Goal: Task Accomplishment & Management: Manage account settings

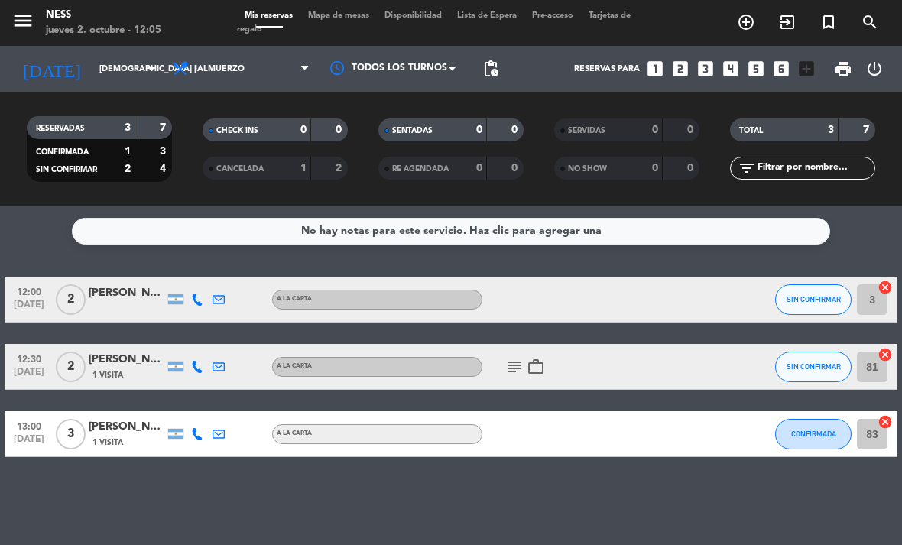
click at [216, 64] on span "Almuerzo" at bounding box center [220, 69] width 47 height 10
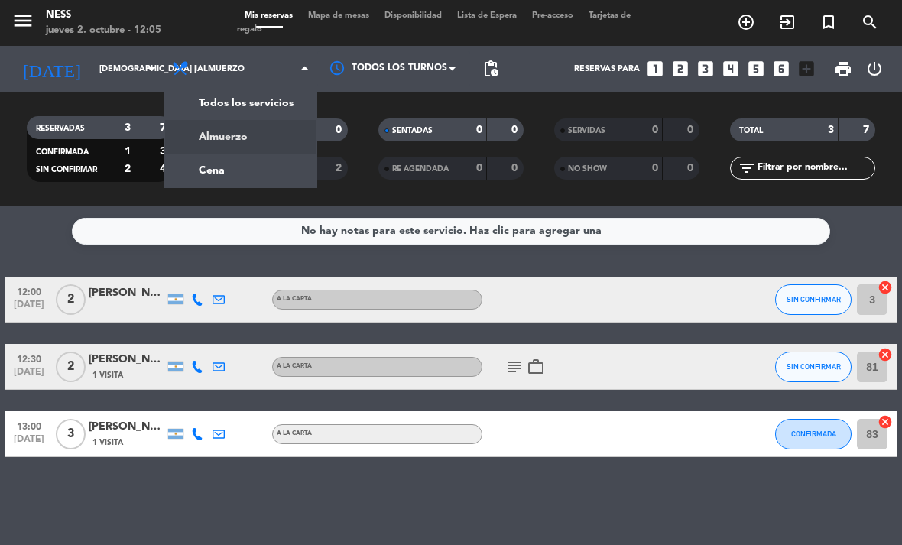
click at [225, 170] on div "menu Ness jueves 2. octubre - 12:05 Mis reservas Mapa de mesas Disponibilidad L…" at bounding box center [451, 103] width 902 height 206
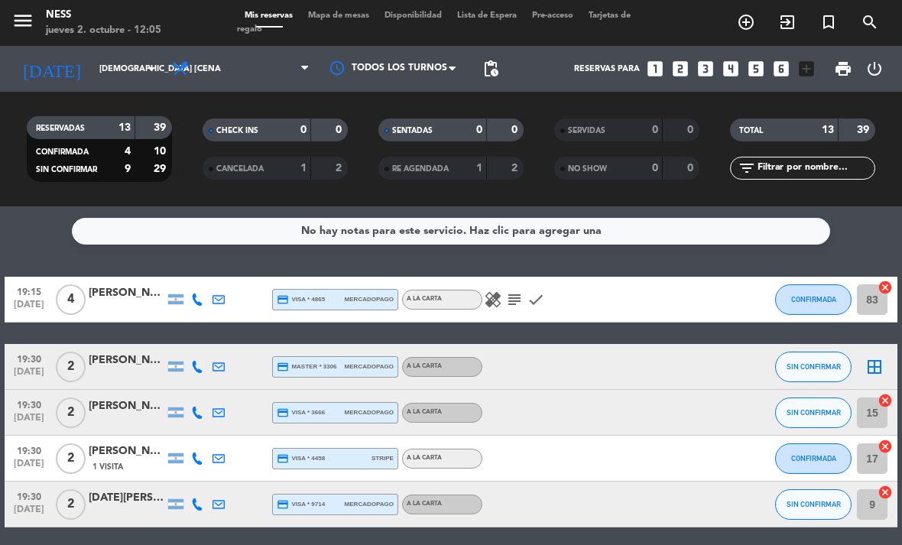
click at [131, 72] on input "[DEMOGRAPHIC_DATA] [DATE]" at bounding box center [148, 69] width 113 height 25
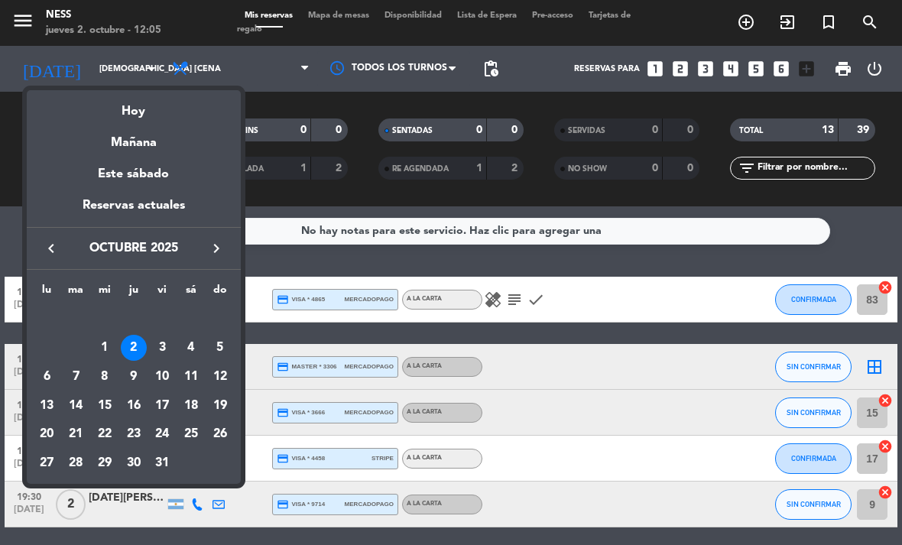
click at [715, 251] on div at bounding box center [451, 272] width 902 height 545
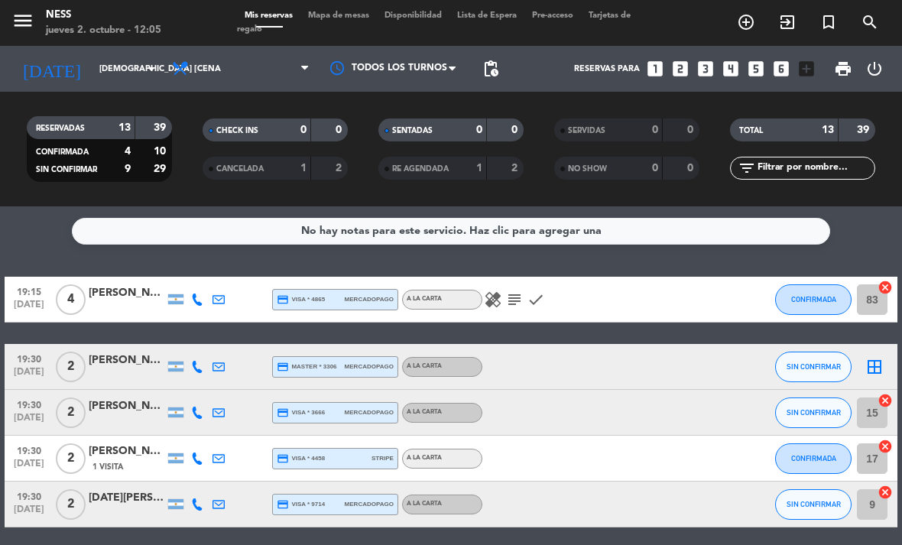
click at [520, 300] on icon "subject" at bounding box center [514, 299] width 18 height 18
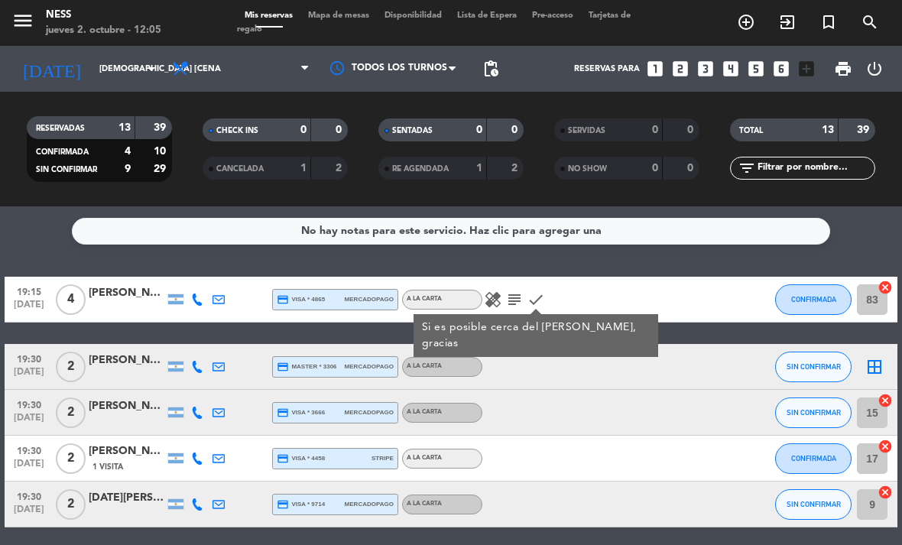
click at [140, 67] on input "[DEMOGRAPHIC_DATA] [DATE]" at bounding box center [148, 69] width 113 height 25
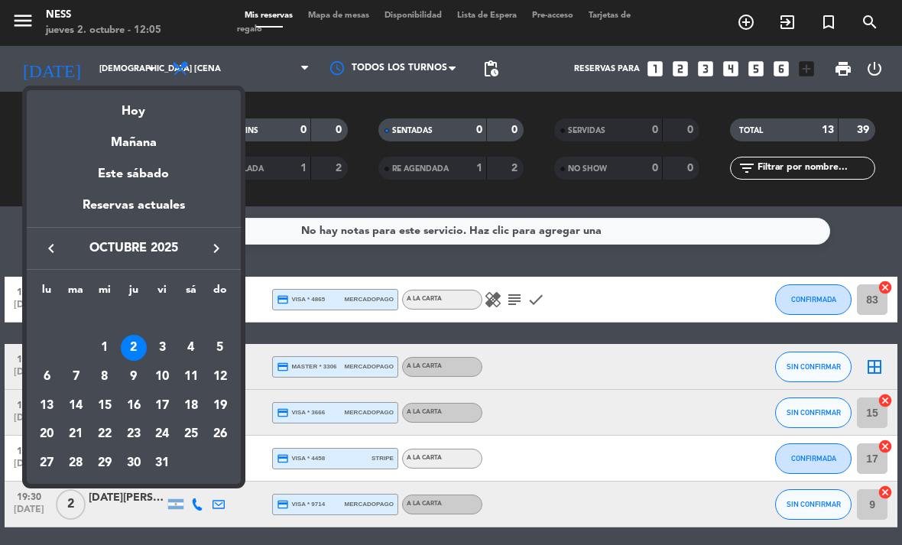
click at [172, 354] on div "3" at bounding box center [162, 348] width 26 height 26
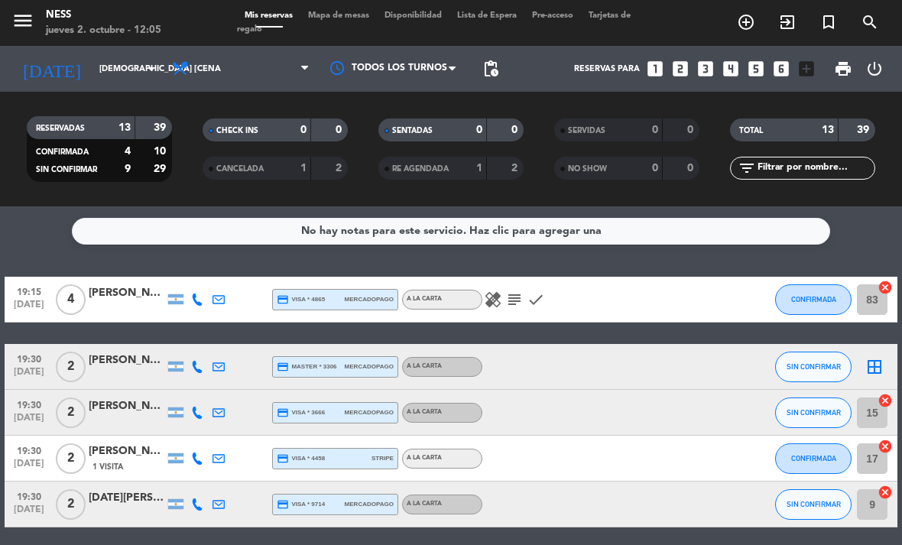
type input "vie. [DATE]"
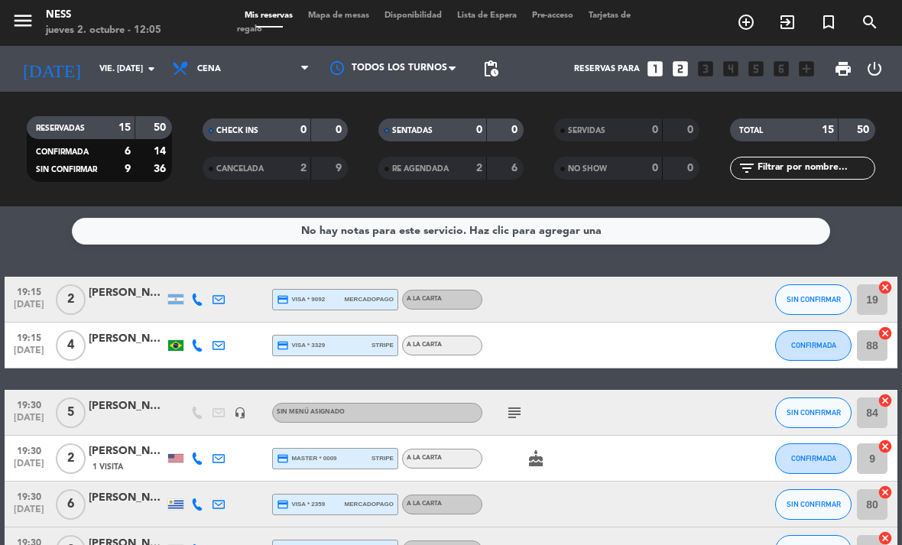
click at [205, 64] on span "Cena" at bounding box center [209, 69] width 24 height 10
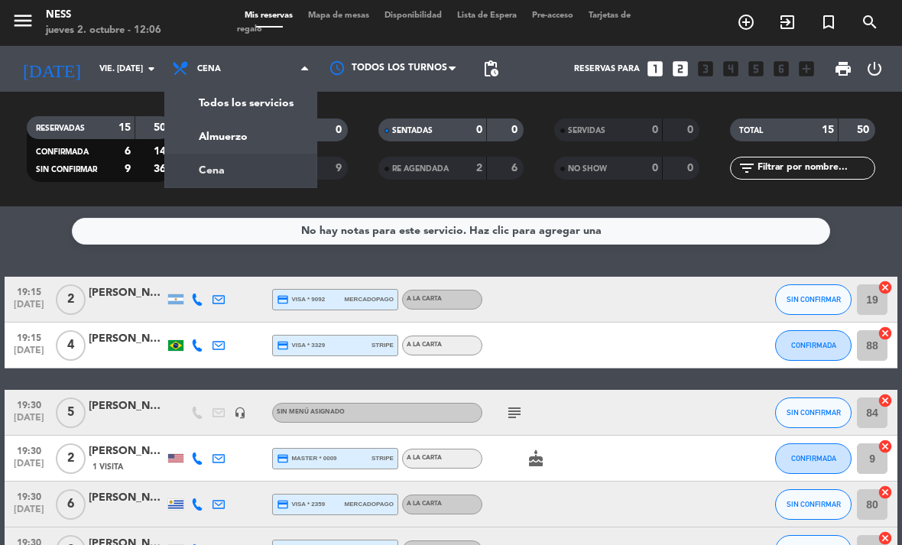
click at [208, 143] on div "menu Ness jueves 2. octubre - 12:06 Mis reservas Mapa de mesas Disponibilidad L…" at bounding box center [451, 103] width 902 height 206
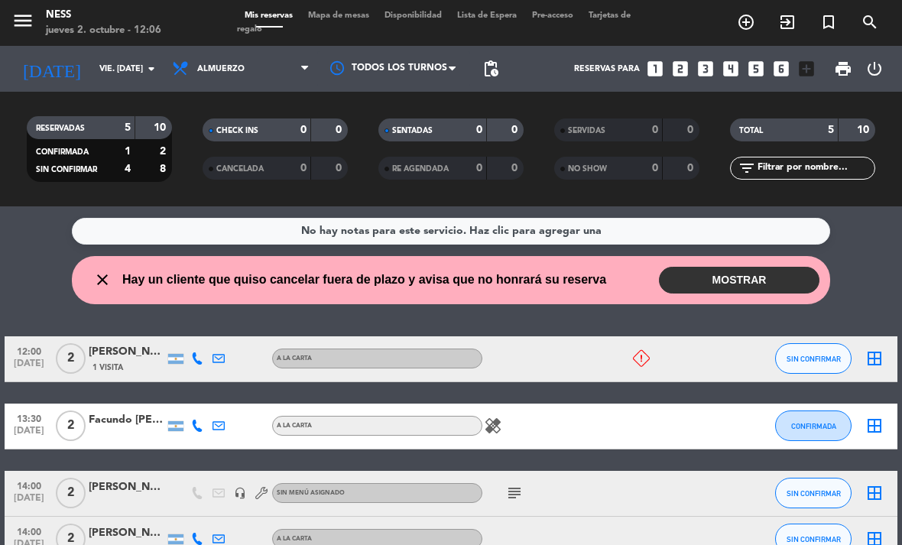
click at [787, 281] on button "MOSTRAR" at bounding box center [739, 280] width 161 height 27
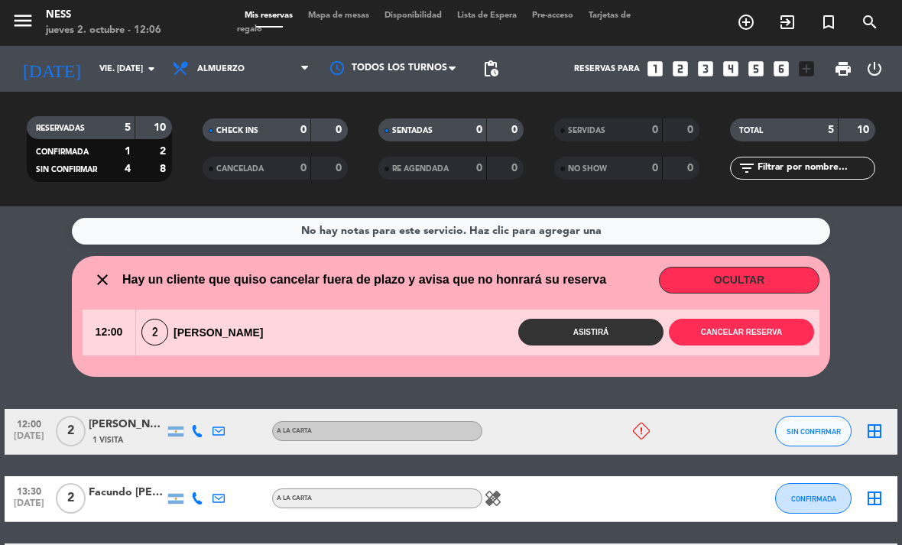
click at [779, 338] on button "Cancelar reserva" at bounding box center [741, 332] width 145 height 27
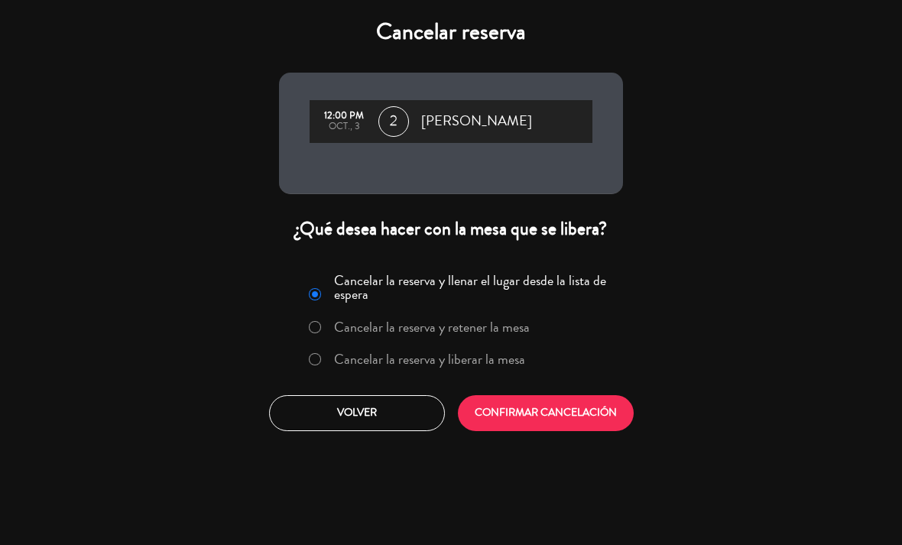
click at [472, 365] on label "Cancelar la reserva y liberar la mesa" at bounding box center [429, 359] width 191 height 14
click at [553, 415] on button "CONFIRMAR CANCELACIÓN" at bounding box center [546, 413] width 176 height 36
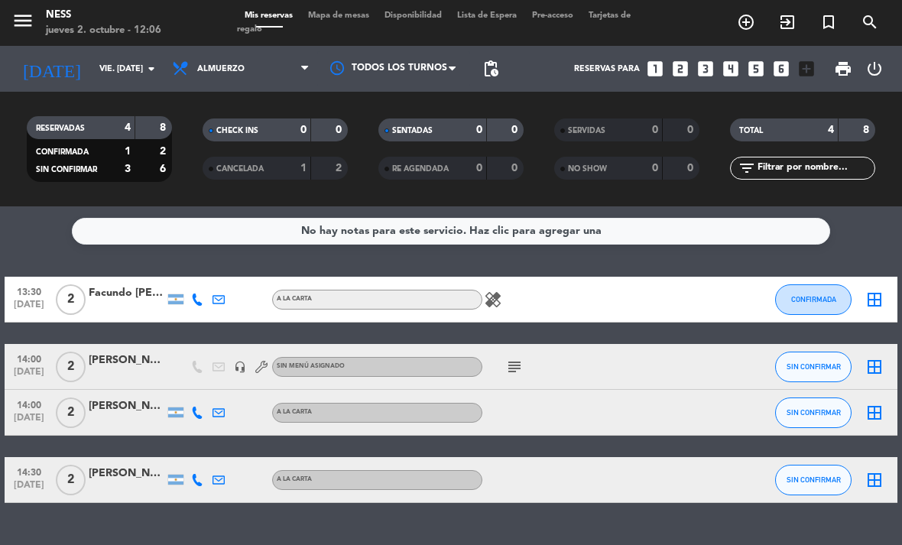
scroll to position [38, 0]
click at [524, 344] on div "subject" at bounding box center [546, 366] width 128 height 45
click at [516, 358] on icon "subject" at bounding box center [514, 367] width 18 height 18
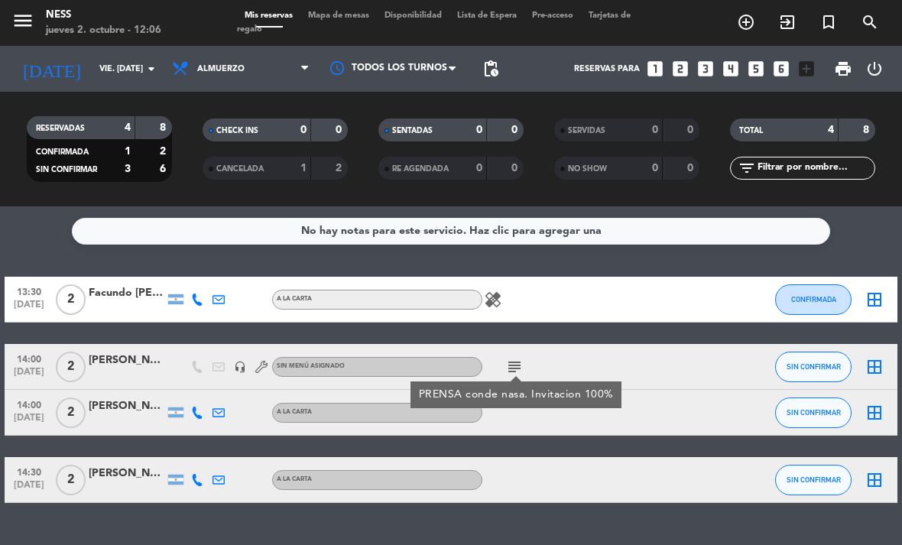
click at [877, 358] on icon "border_all" at bounding box center [874, 367] width 18 height 18
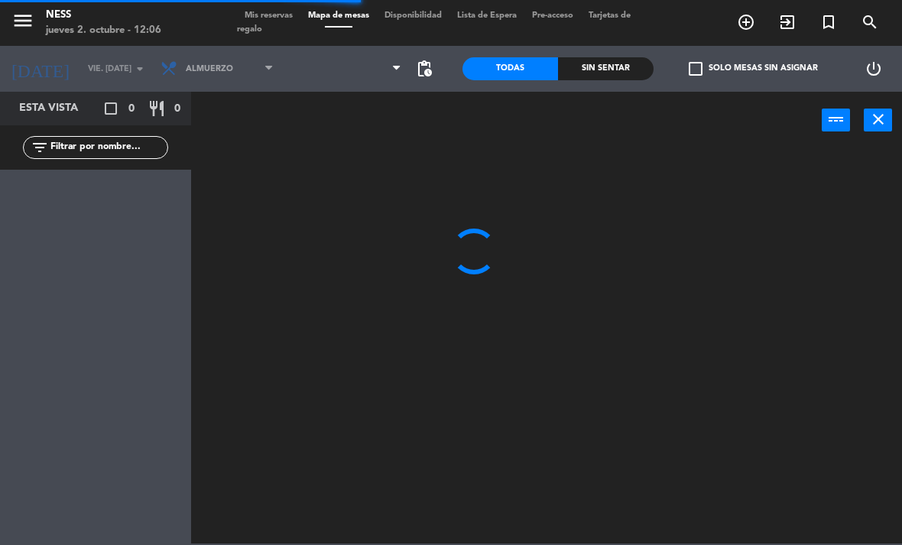
click at [885, 126] on icon "close" at bounding box center [878, 119] width 18 height 18
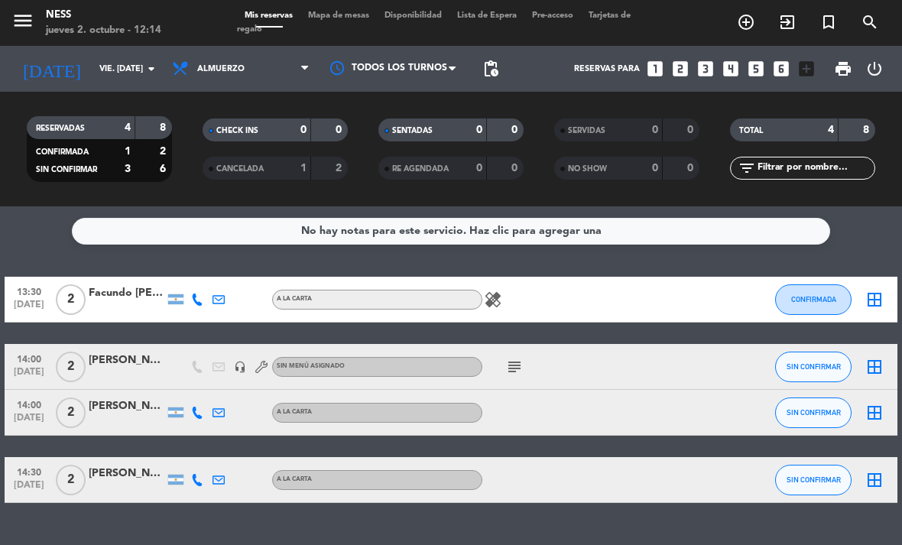
click at [490, 290] on icon "healing" at bounding box center [493, 299] width 18 height 18
click at [877, 290] on icon "border_all" at bounding box center [874, 299] width 18 height 18
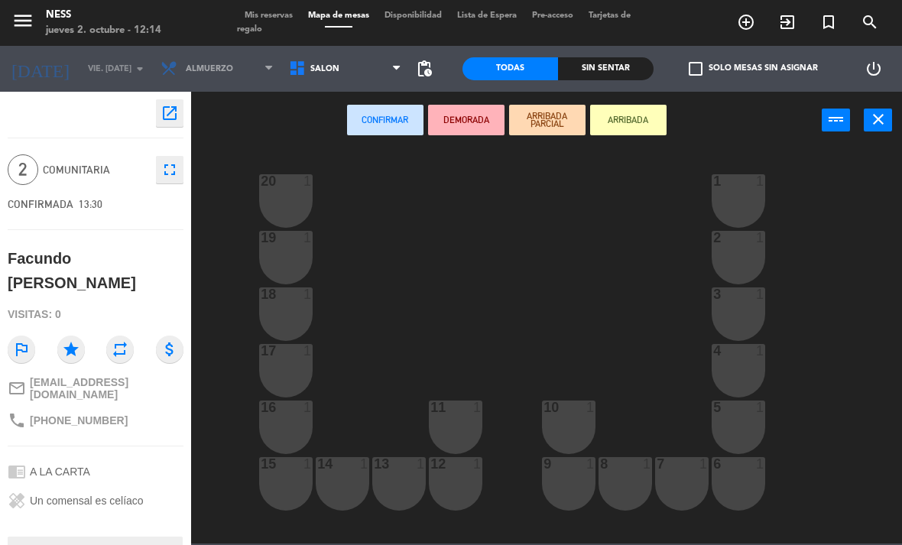
click at [738, 313] on div "3 1" at bounding box center [739, 314] width 54 height 54
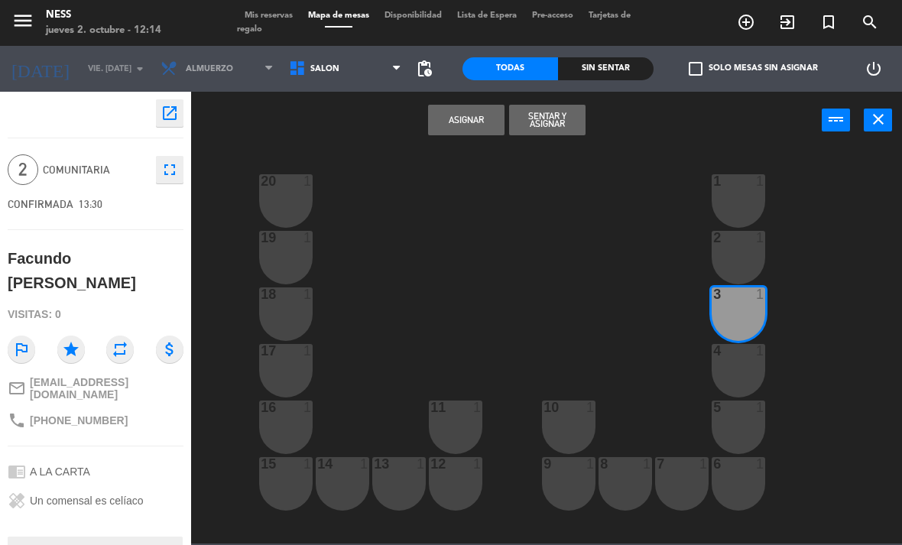
click at [739, 382] on div "4 1" at bounding box center [739, 371] width 54 height 54
click at [472, 116] on button "Asignar" at bounding box center [466, 120] width 76 height 31
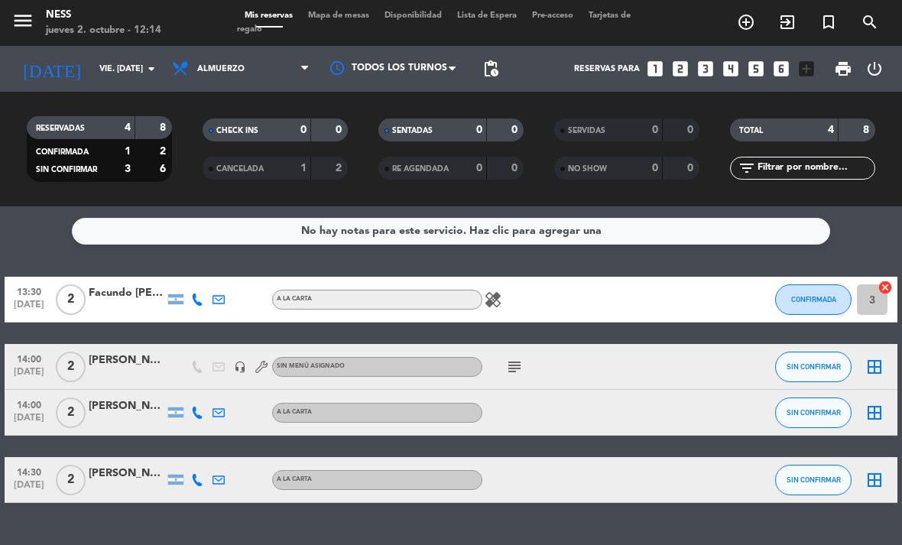
click at [871, 358] on icon "border_all" at bounding box center [874, 367] width 18 height 18
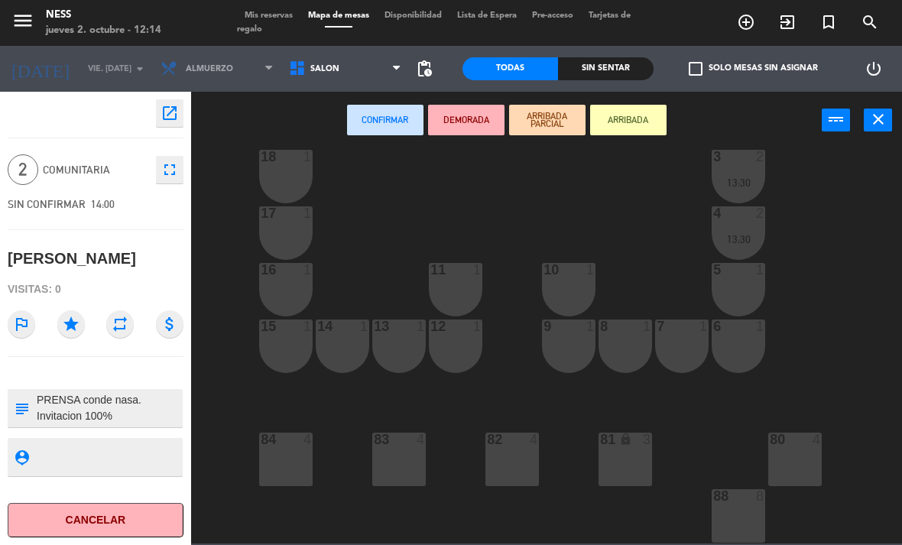
scroll to position [138, 0]
click at [621, 470] on div "81 lock 3" at bounding box center [625, 460] width 54 height 54
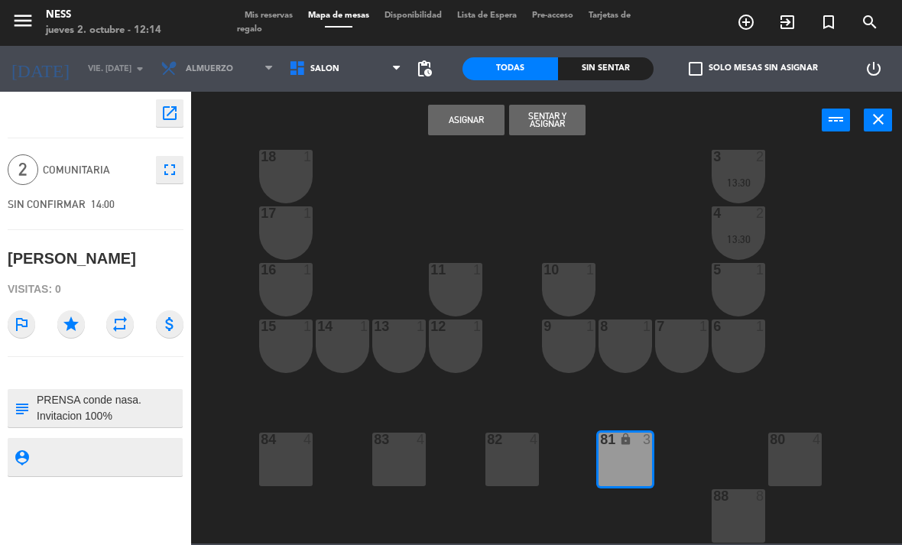
click at [446, 115] on button "Asignar" at bounding box center [466, 120] width 76 height 31
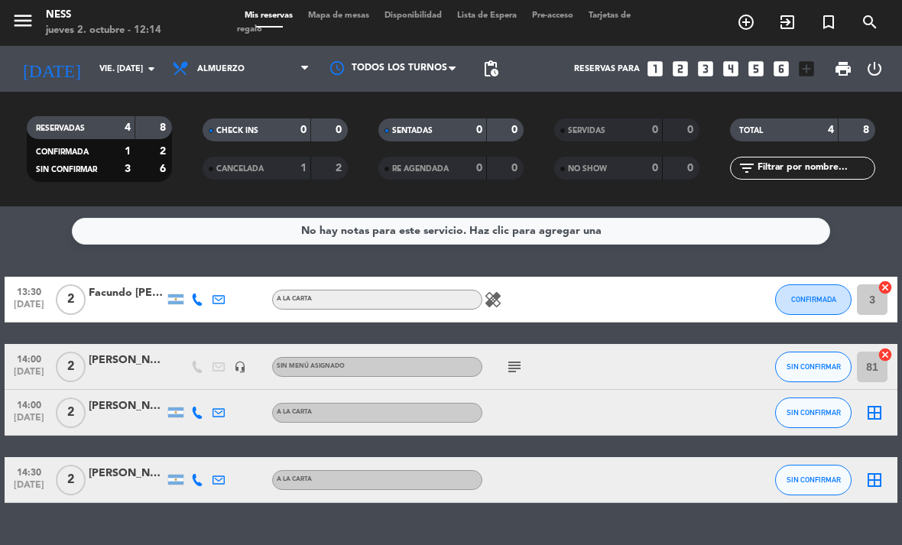
scroll to position [49, 0]
click at [868, 404] on icon "border_all" at bounding box center [874, 413] width 18 height 18
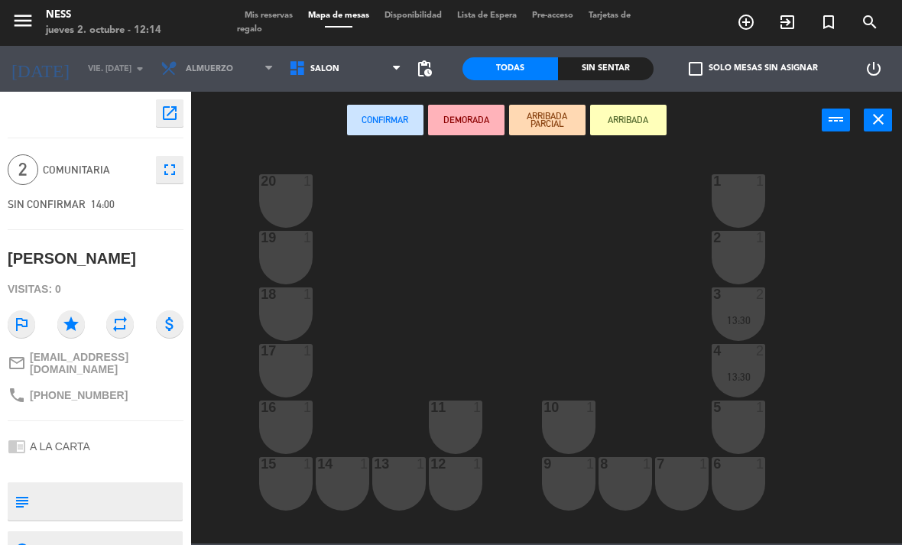
click at [287, 375] on div "17 1" at bounding box center [286, 371] width 54 height 54
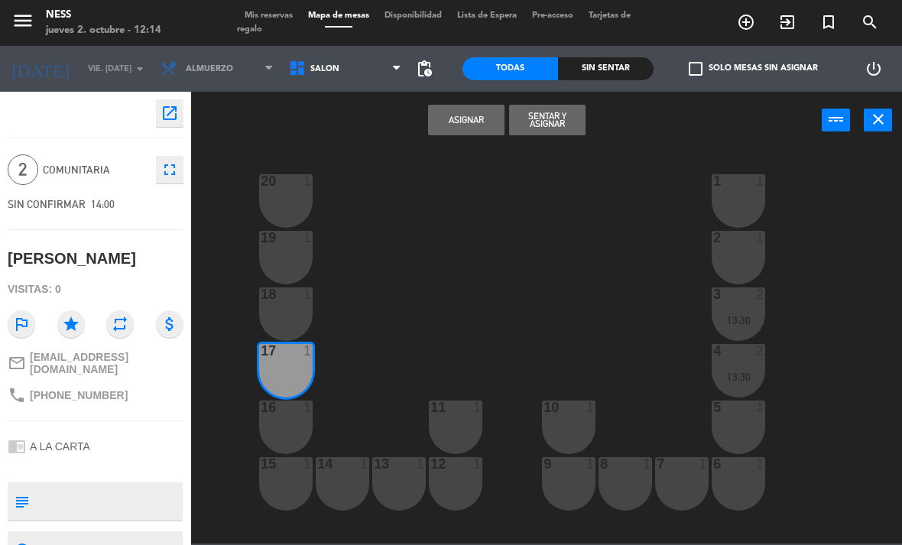
click at [274, 320] on div "18 1" at bounding box center [286, 314] width 54 height 54
click at [475, 124] on button "Asignar" at bounding box center [466, 120] width 76 height 31
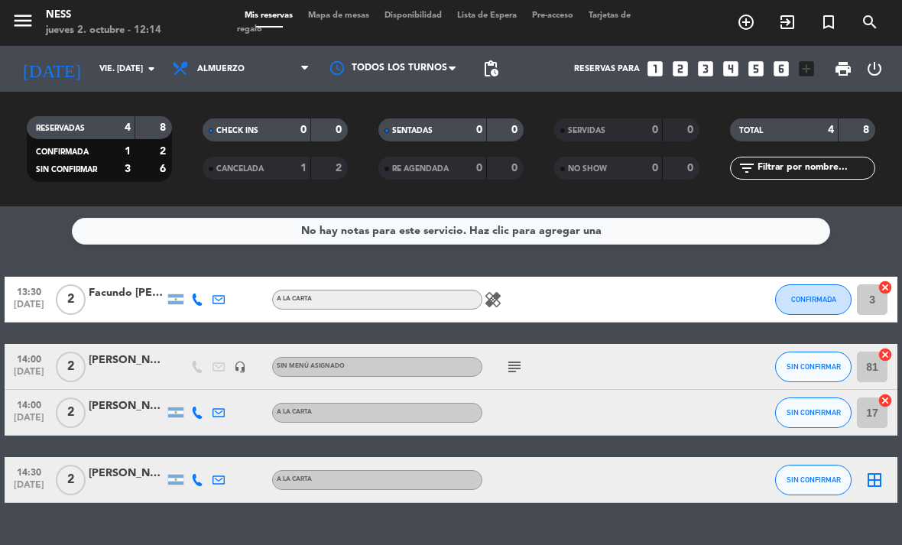
click at [874, 471] on icon "border_all" at bounding box center [874, 480] width 18 height 18
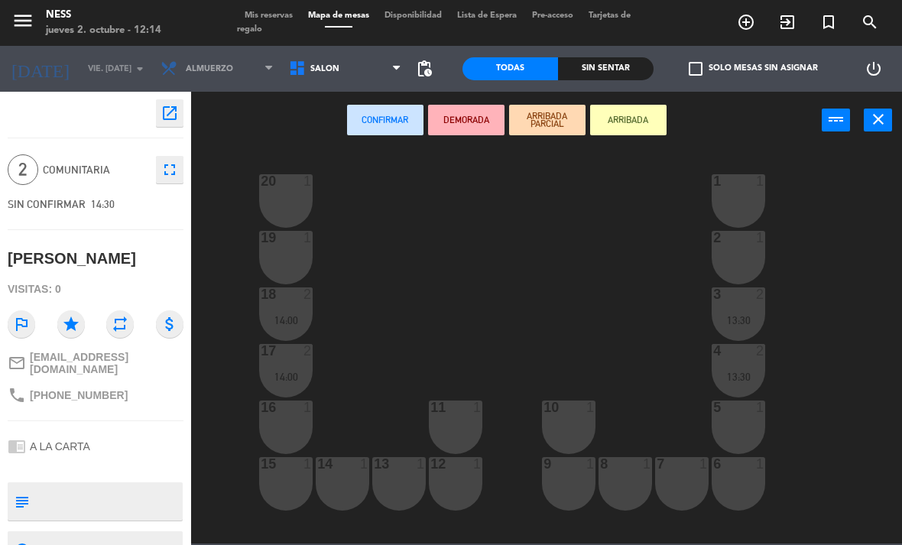
click at [409, 475] on div "13 1" at bounding box center [399, 484] width 54 height 54
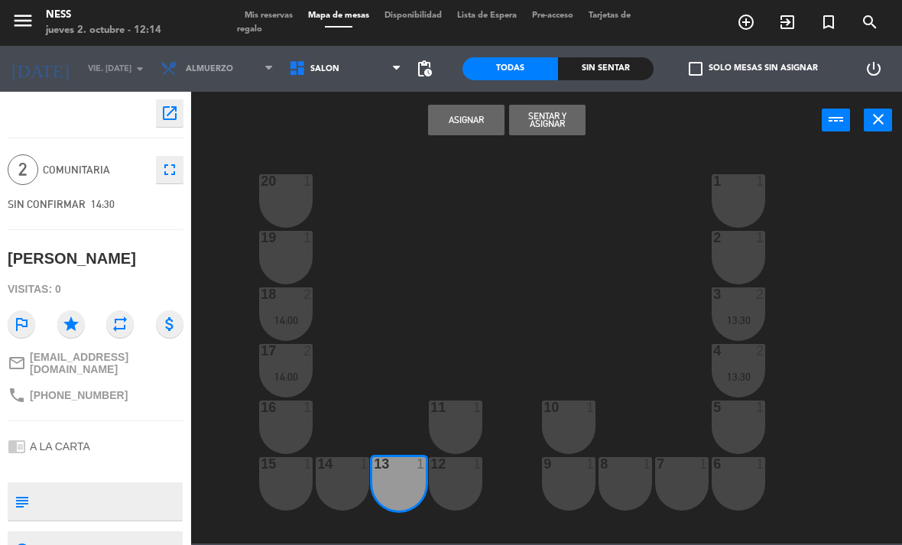
click at [344, 475] on div "14 1" at bounding box center [343, 484] width 54 height 54
click at [483, 126] on button "Asignar" at bounding box center [466, 120] width 76 height 31
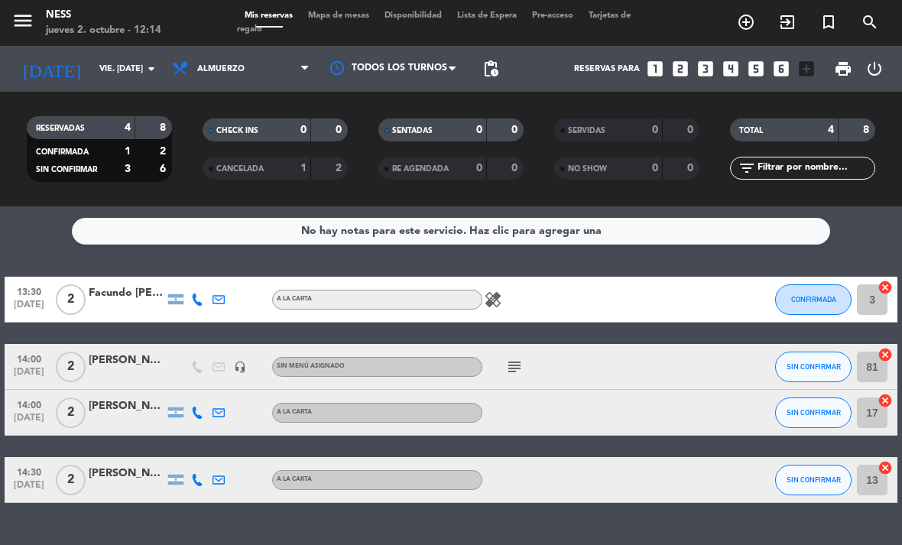
click at [268, 52] on span "Almuerzo" at bounding box center [240, 69] width 153 height 34
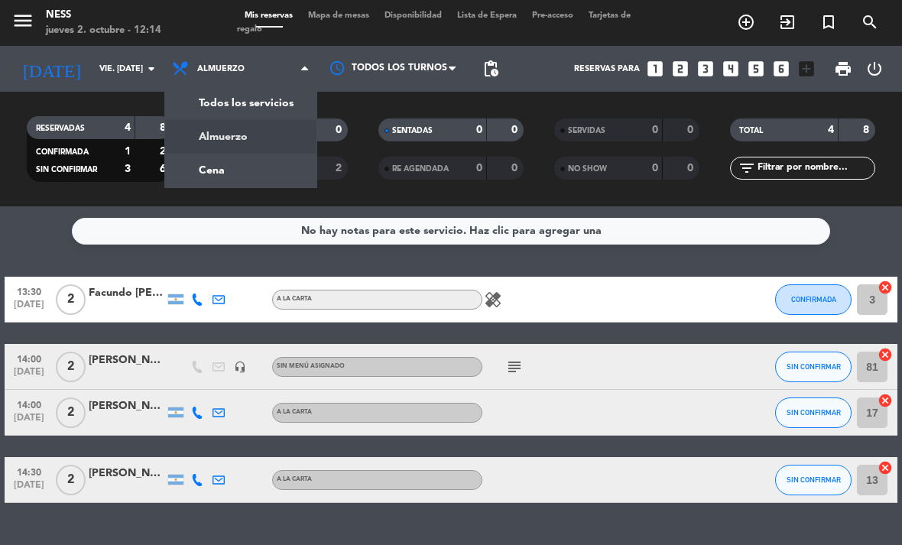
click at [129, 57] on input "vie. [DATE]" at bounding box center [148, 69] width 113 height 25
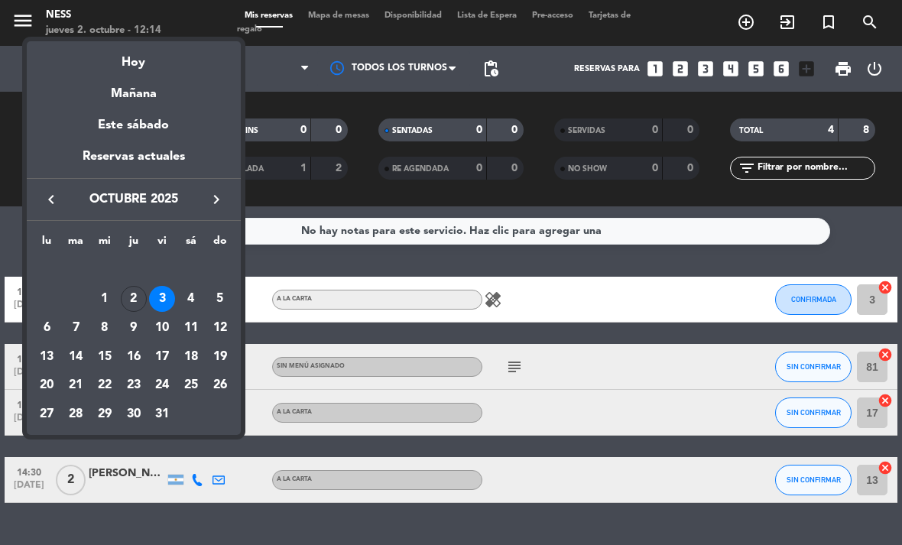
click at [201, 300] on div "4" at bounding box center [191, 299] width 26 height 26
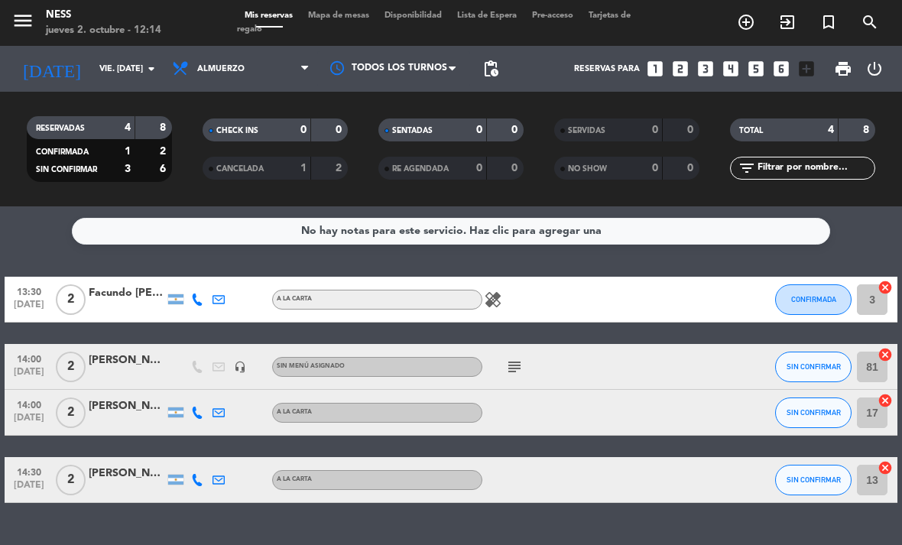
type input "sáb. [DATE]"
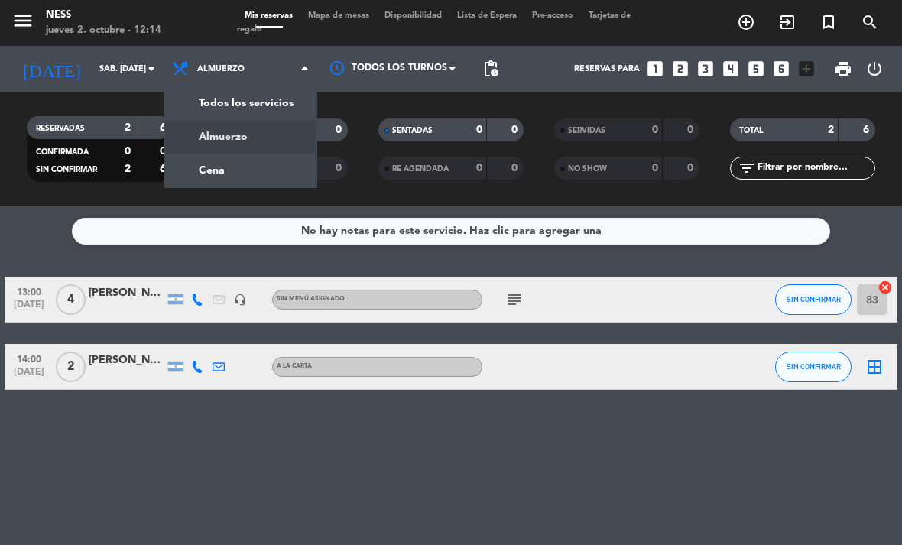
click at [278, 78] on div "menu Ness jueves 2. octubre - 12:14 Mis reservas Mapa de mesas Disponibilidad L…" at bounding box center [451, 103] width 902 height 206
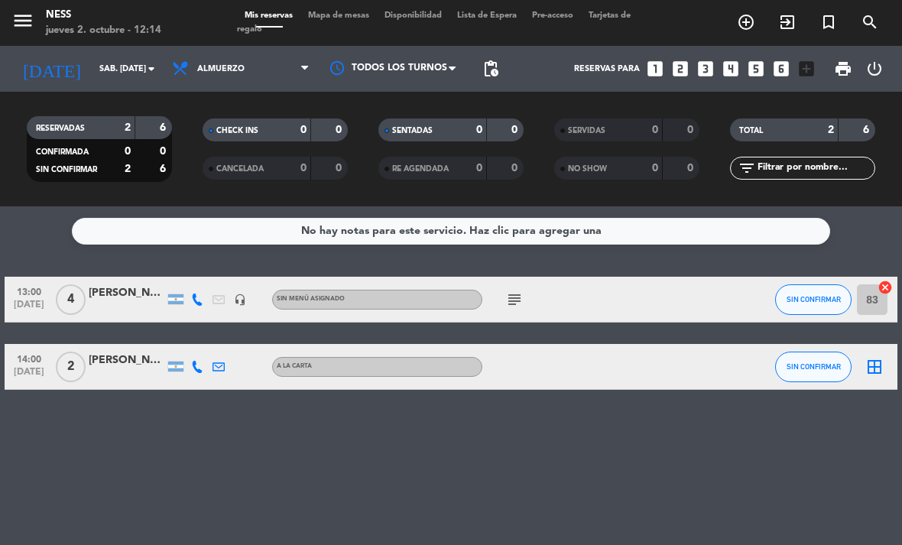
click at [583, 434] on div "No hay notas para este servicio. Haz clic para agregar una 13:00 [DATE] 4 [PERS…" at bounding box center [451, 375] width 902 height 339
click at [517, 290] on icon "subject" at bounding box center [514, 299] width 18 height 18
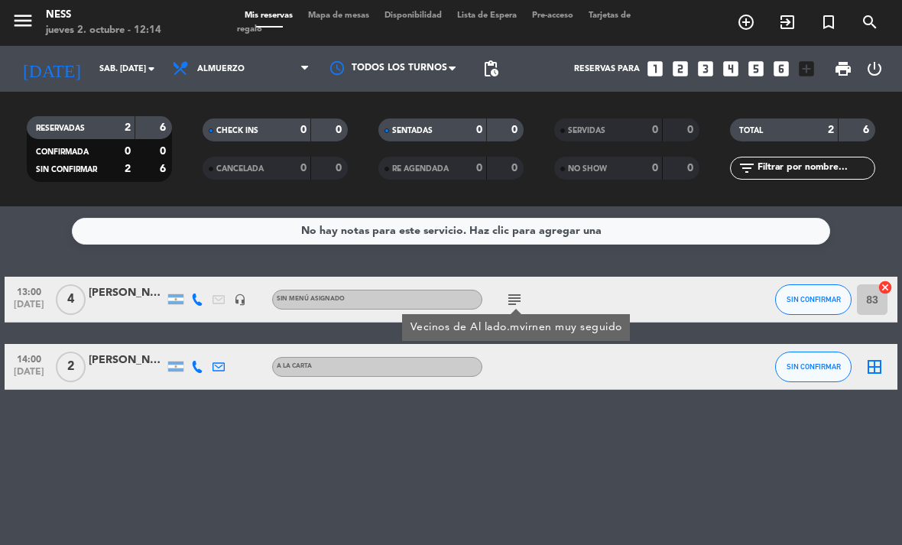
click at [790, 422] on div "No hay notas para este servicio. Haz clic para agregar una 13:00 [DATE] 4 [PERS…" at bounding box center [451, 375] width 902 height 339
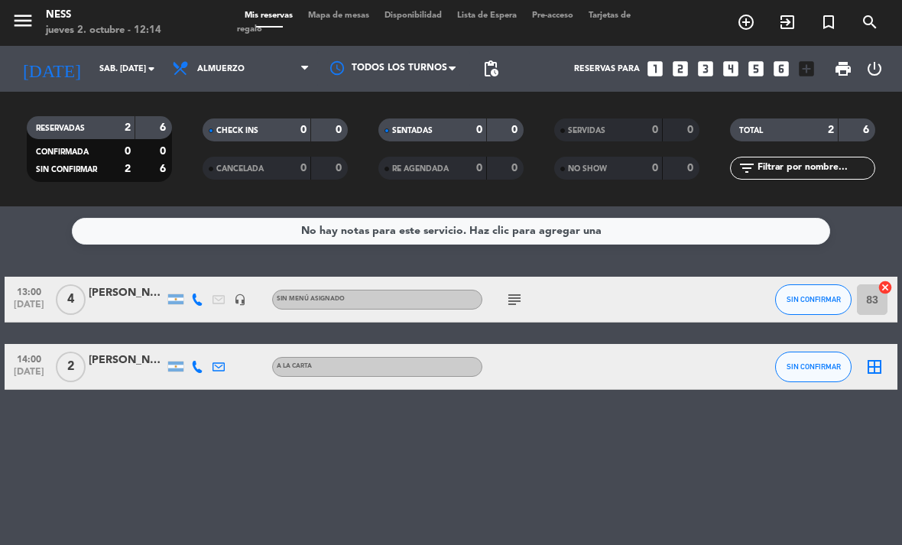
click at [783, 423] on div "No hay notas para este servicio. Haz clic para agregar una 13:00 [DATE] 4 [PERS…" at bounding box center [451, 375] width 902 height 339
click at [874, 358] on icon "border_all" at bounding box center [874, 367] width 18 height 18
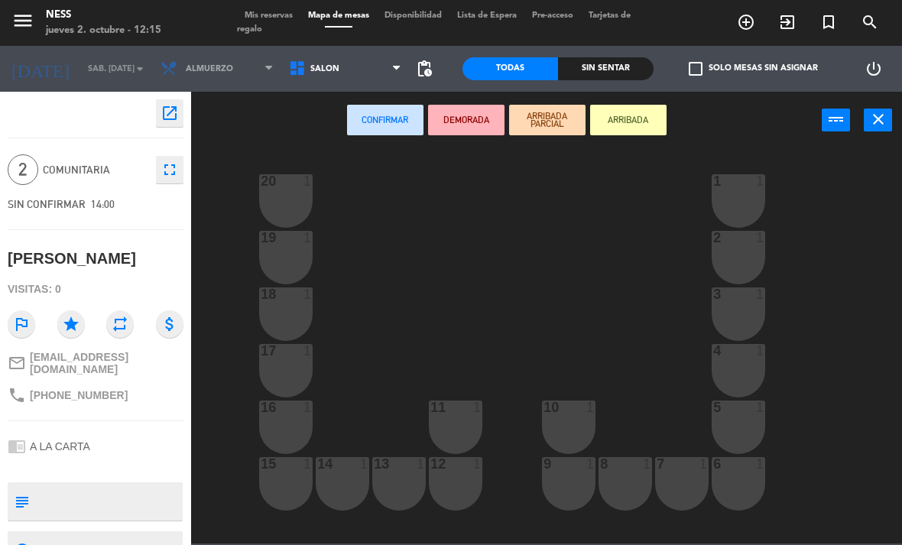
click at [734, 309] on div "3 1" at bounding box center [739, 314] width 54 height 54
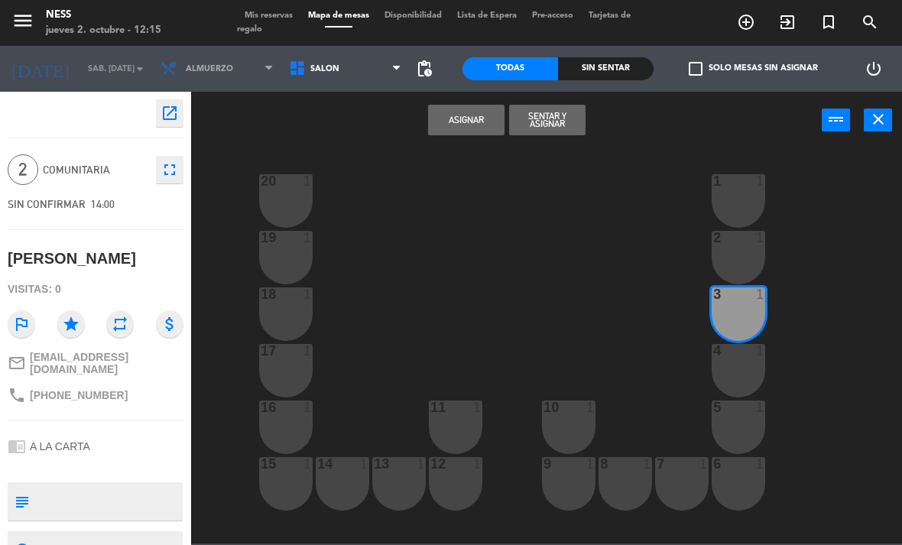
click at [739, 361] on div "4 1" at bounding box center [739, 371] width 54 height 54
click at [454, 123] on button "Asignar" at bounding box center [466, 120] width 76 height 31
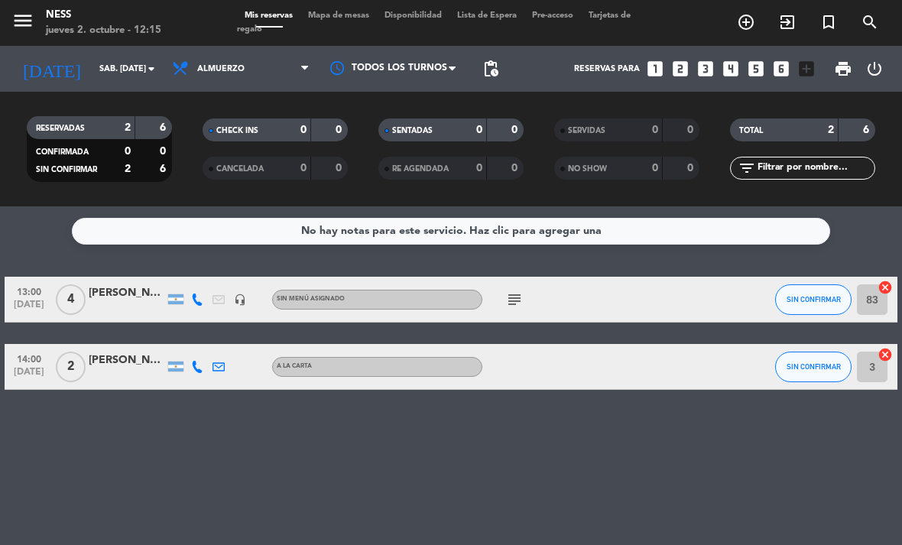
click at [126, 57] on input "sáb. [DATE]" at bounding box center [148, 69] width 113 height 25
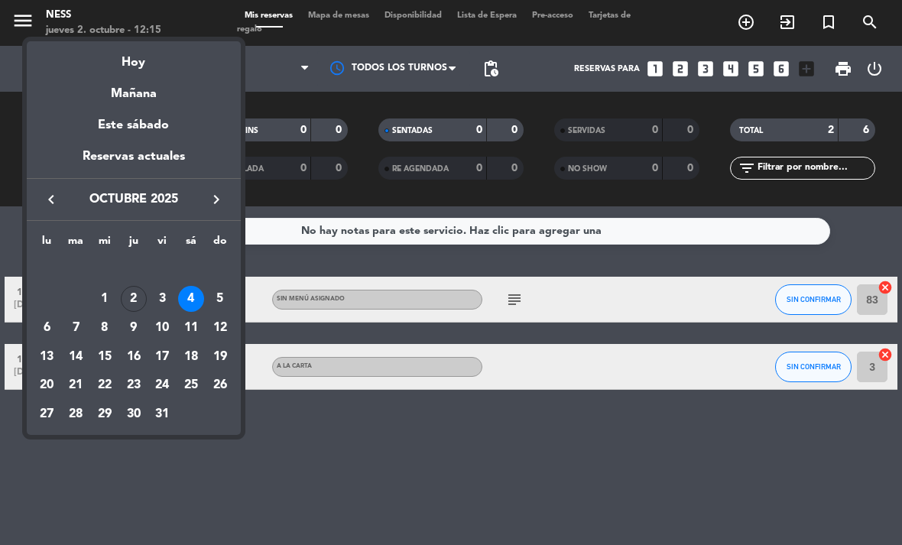
click at [137, 295] on div "2" at bounding box center [134, 299] width 26 height 26
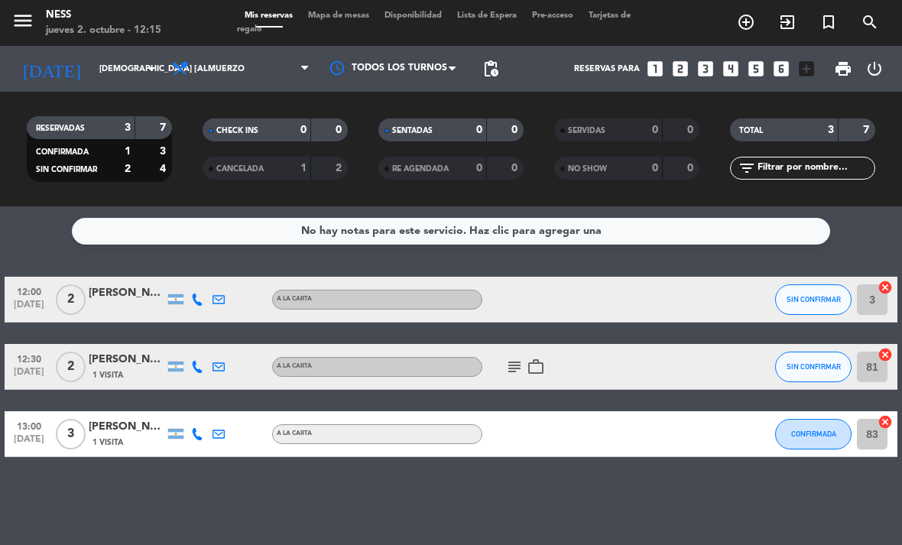
click at [134, 57] on input "[DEMOGRAPHIC_DATA] [DATE]" at bounding box center [148, 69] width 113 height 25
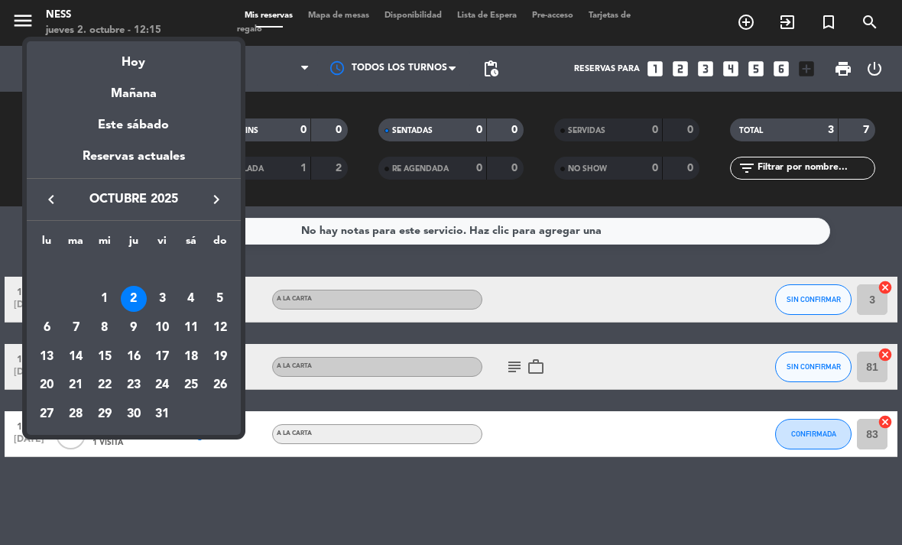
click at [162, 297] on div "3" at bounding box center [162, 299] width 26 height 26
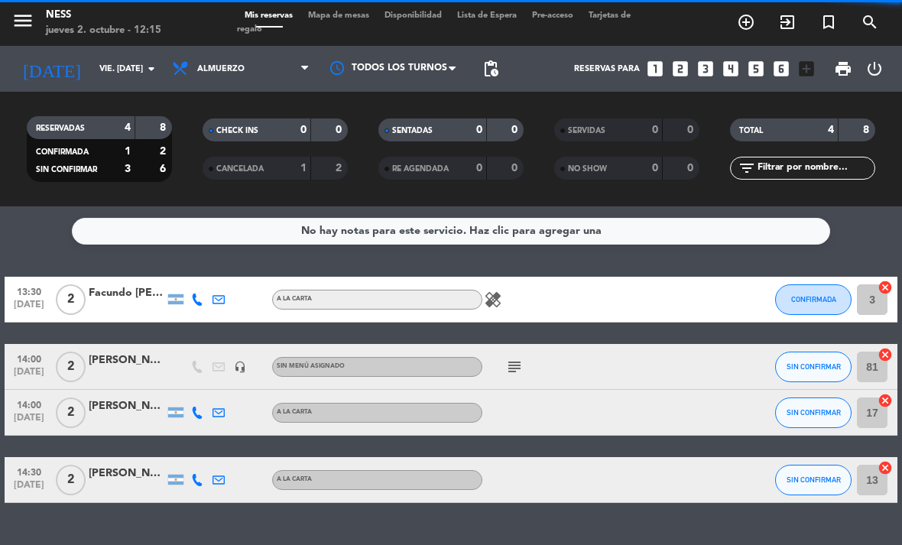
click at [138, 57] on input "vie. [DATE]" at bounding box center [148, 69] width 113 height 25
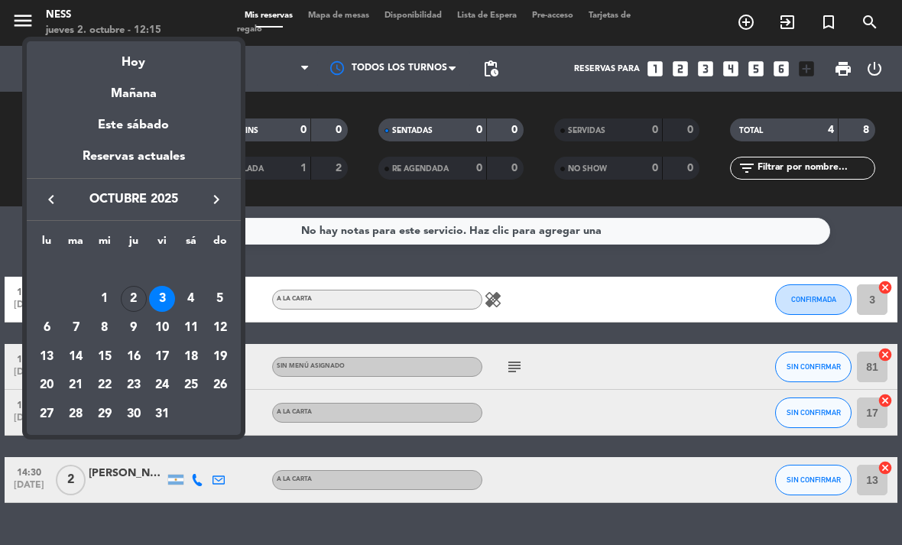
click at [189, 297] on div "4" at bounding box center [191, 299] width 26 height 26
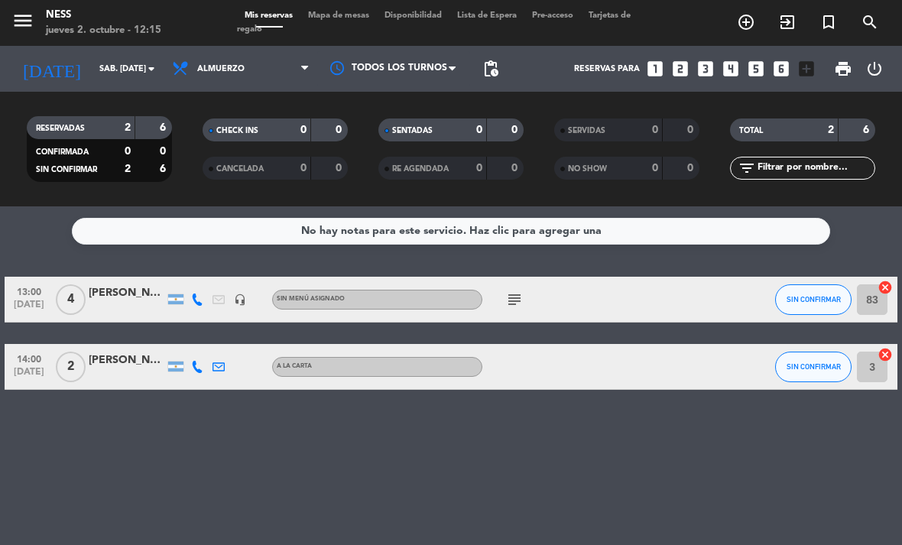
click at [272, 52] on span "Almuerzo" at bounding box center [240, 69] width 153 height 34
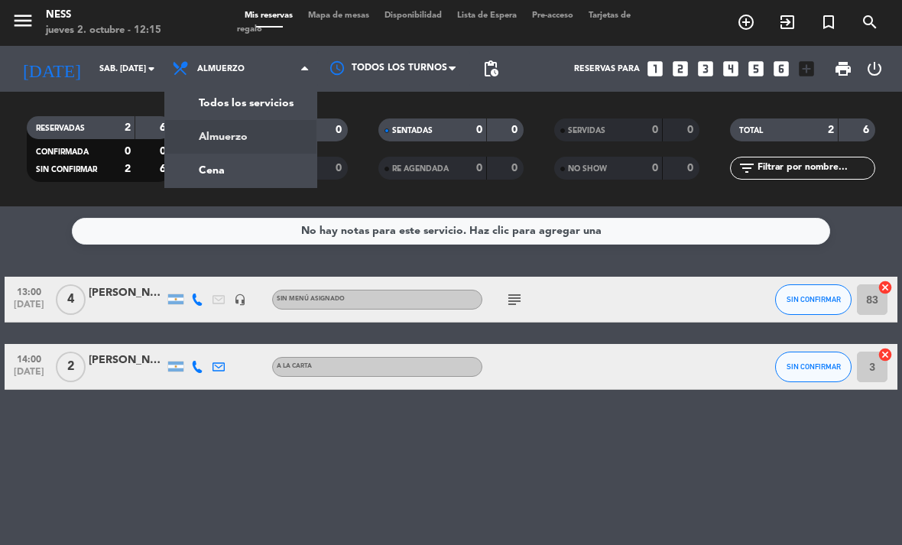
click at [245, 129] on div "menu Ness jueves 2. octubre - 12:15 Mis reservas Mapa de mesas Disponibilidad L…" at bounding box center [451, 103] width 902 height 206
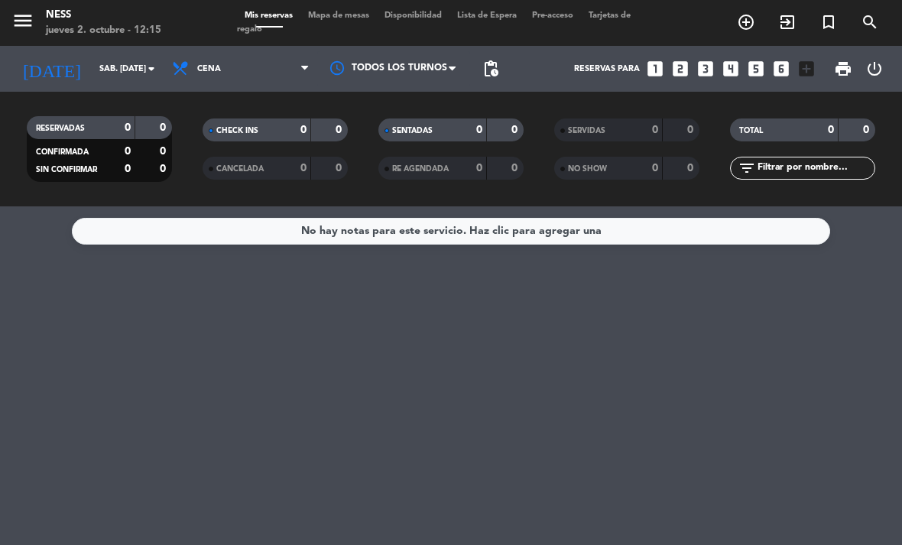
click at [136, 57] on input "sáb. [DATE]" at bounding box center [148, 69] width 113 height 25
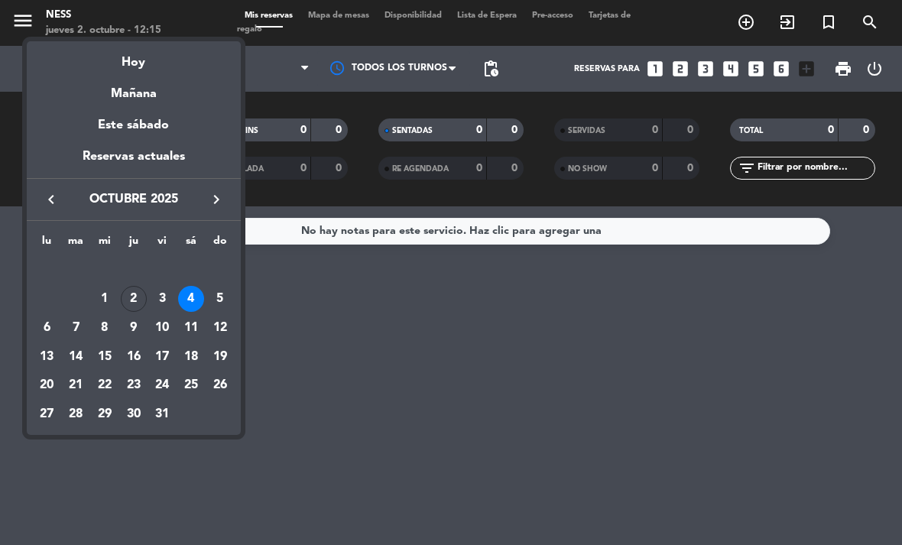
click at [135, 308] on div "2" at bounding box center [134, 299] width 26 height 26
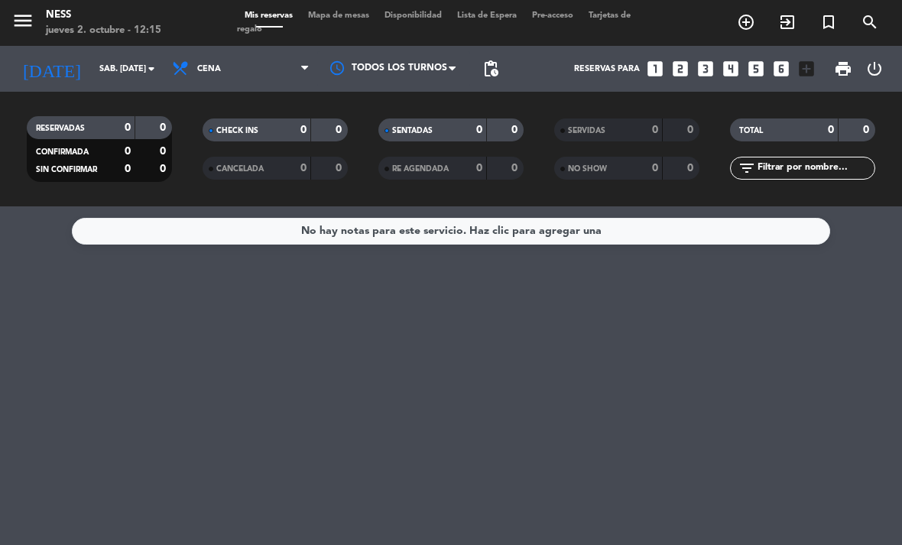
type input "[DEMOGRAPHIC_DATA] [DATE]"
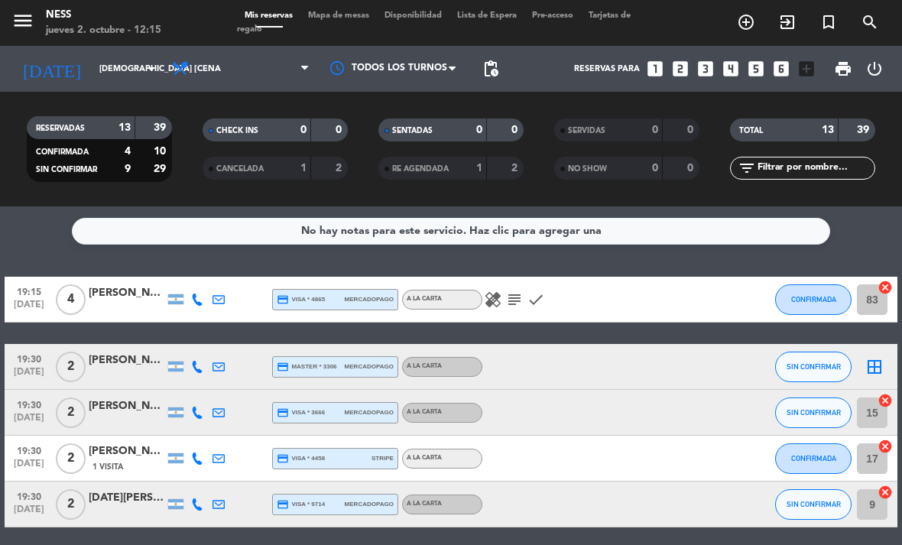
click at [265, 52] on span "Cena" at bounding box center [240, 69] width 153 height 34
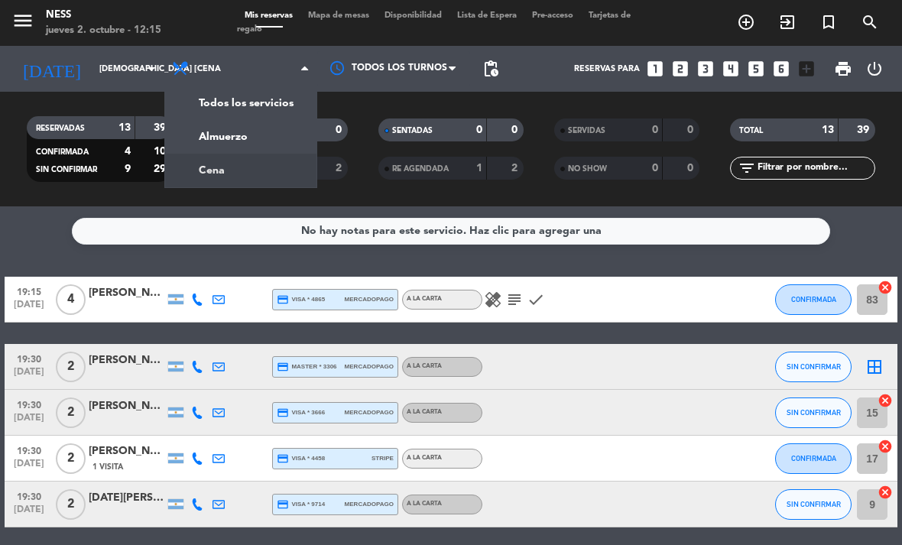
click at [258, 87] on div "menu Ness jueves 2. octubre - 12:15 Mis reservas Mapa de mesas Disponibilidad L…" at bounding box center [451, 103] width 902 height 206
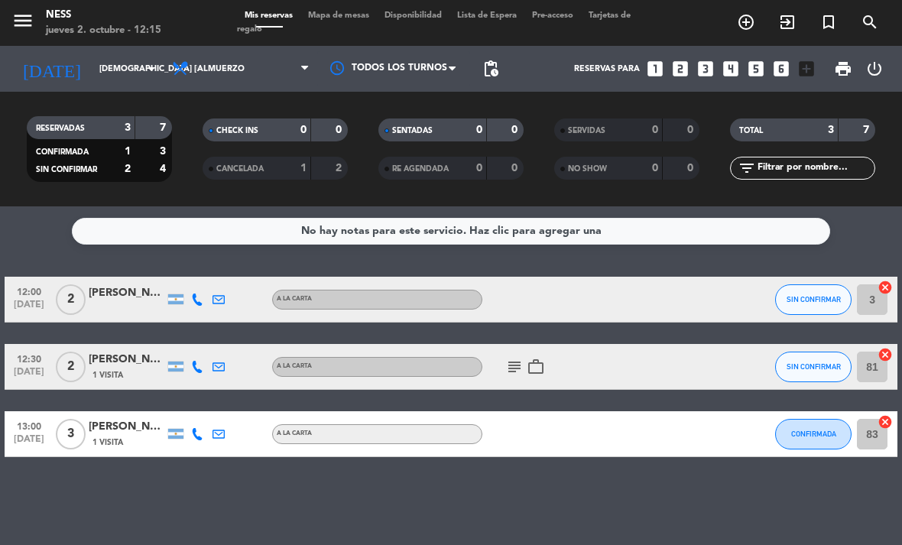
click at [884, 280] on icon "cancel" at bounding box center [884, 287] width 15 height 15
click at [528, 358] on icon "work_outline" at bounding box center [536, 367] width 18 height 18
click at [886, 347] on icon "cancel" at bounding box center [884, 354] width 15 height 15
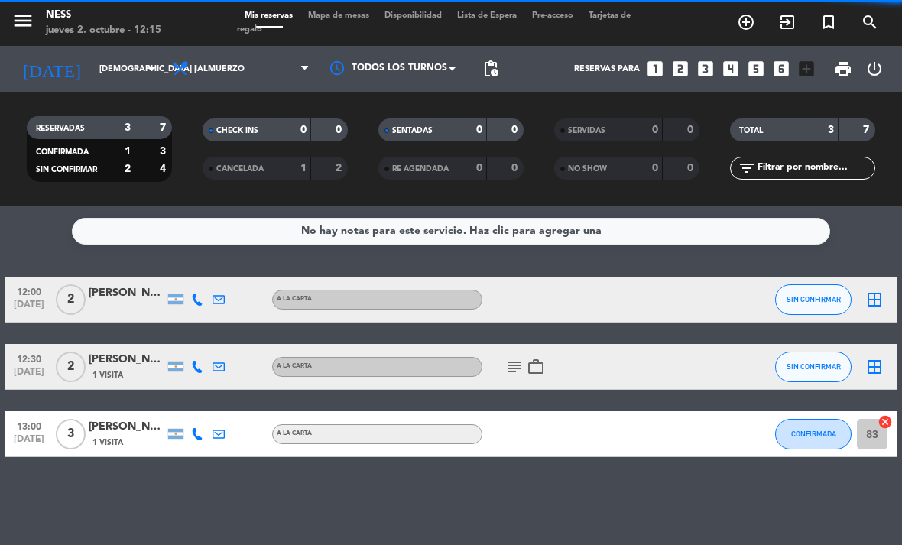
click at [881, 344] on div "border_all" at bounding box center [874, 366] width 46 height 45
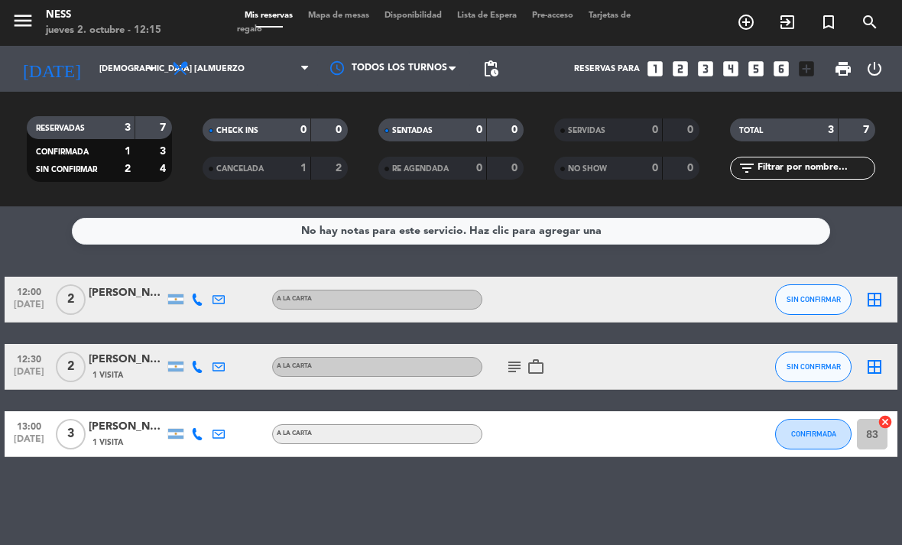
click at [877, 290] on icon "border_all" at bounding box center [874, 299] width 18 height 18
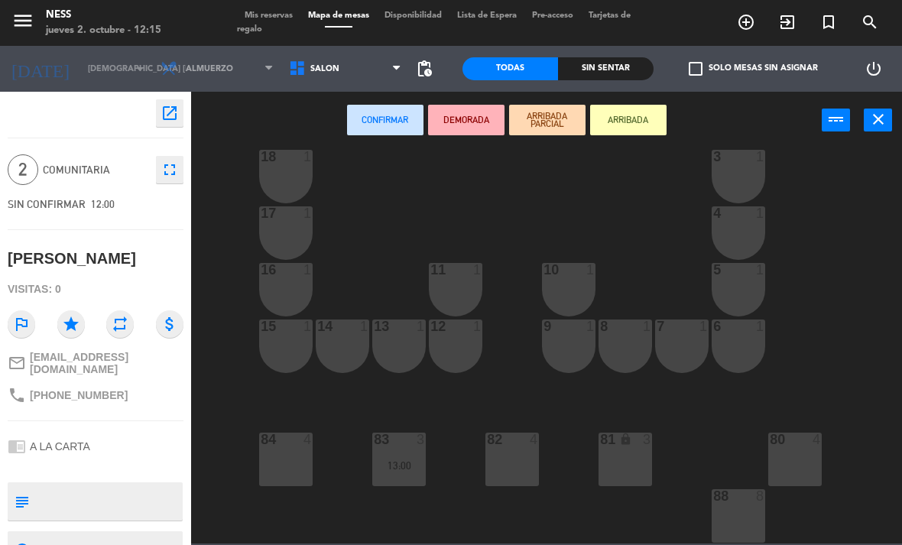
scroll to position [138, 0]
click at [631, 463] on div "81 lock 3" at bounding box center [625, 460] width 54 height 54
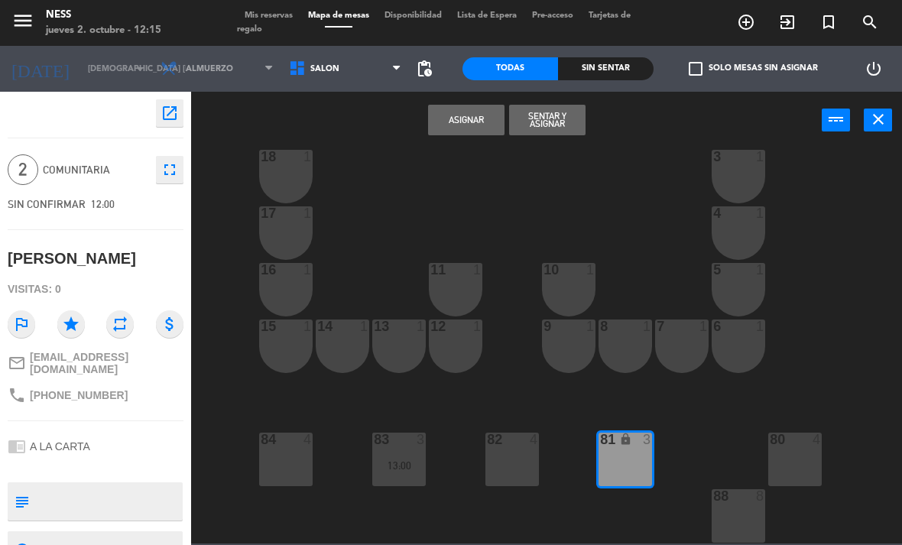
click at [471, 120] on button "Asignar" at bounding box center [466, 120] width 76 height 31
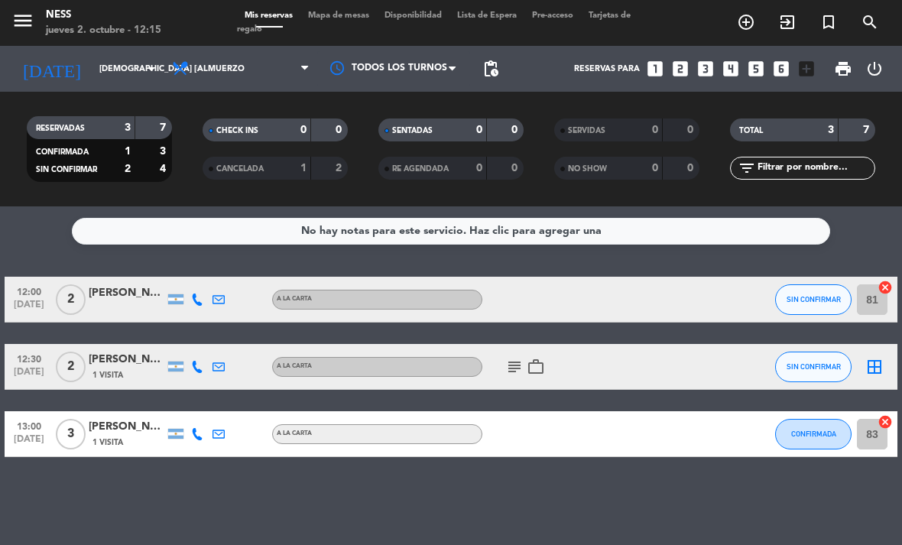
click at [882, 358] on icon "border_all" at bounding box center [874, 367] width 18 height 18
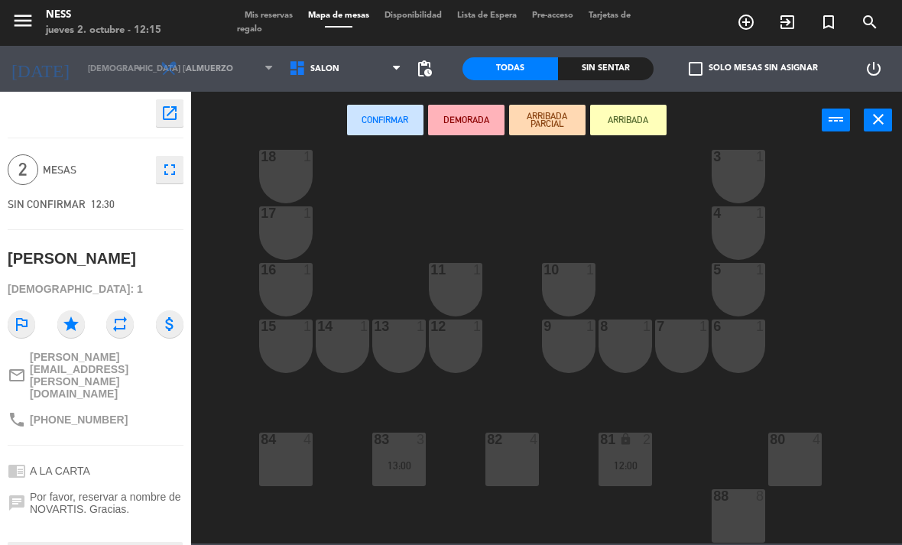
scroll to position [138, 0]
click at [522, 453] on div "82 4" at bounding box center [512, 460] width 54 height 54
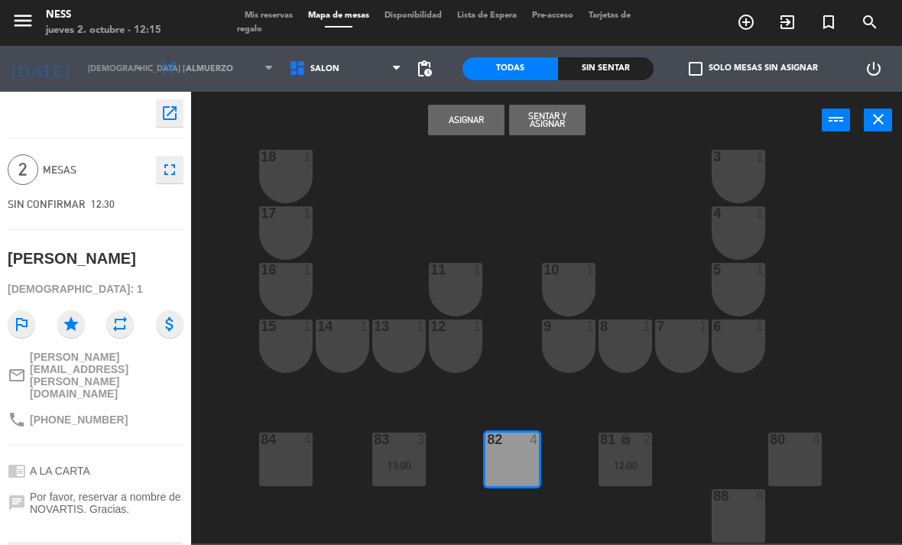
click at [483, 118] on button "Asignar" at bounding box center [466, 120] width 76 height 31
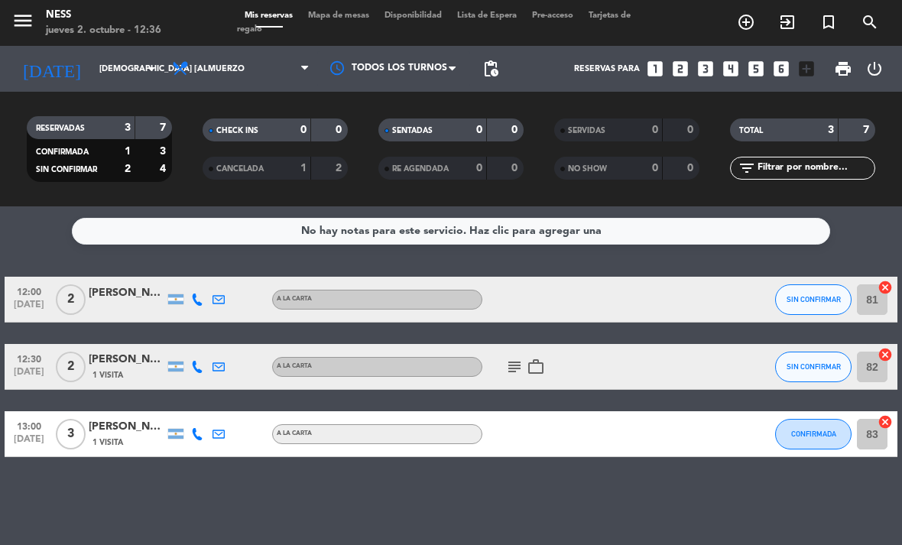
scroll to position [49, 0]
click at [827, 284] on button "SIN CONFIRMAR" at bounding box center [813, 299] width 76 height 31
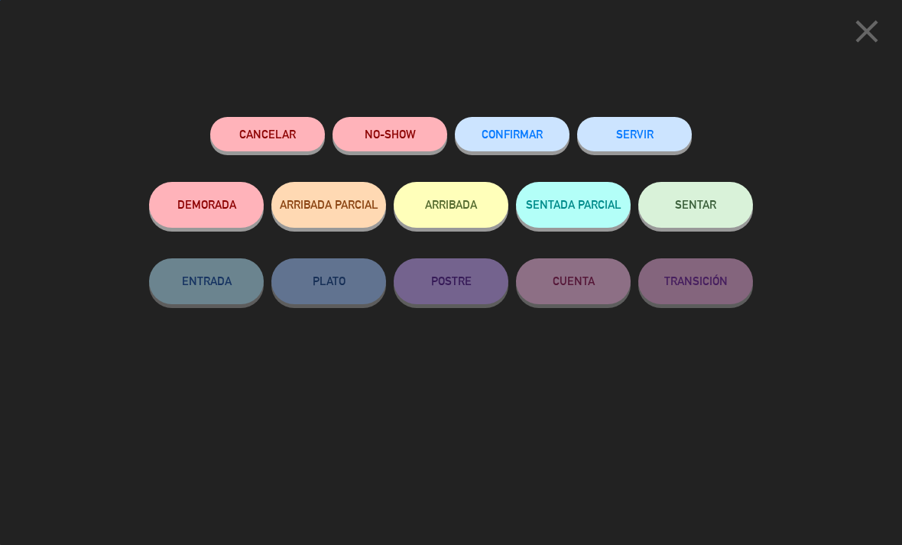
click at [723, 201] on button "SENTAR" at bounding box center [695, 205] width 115 height 46
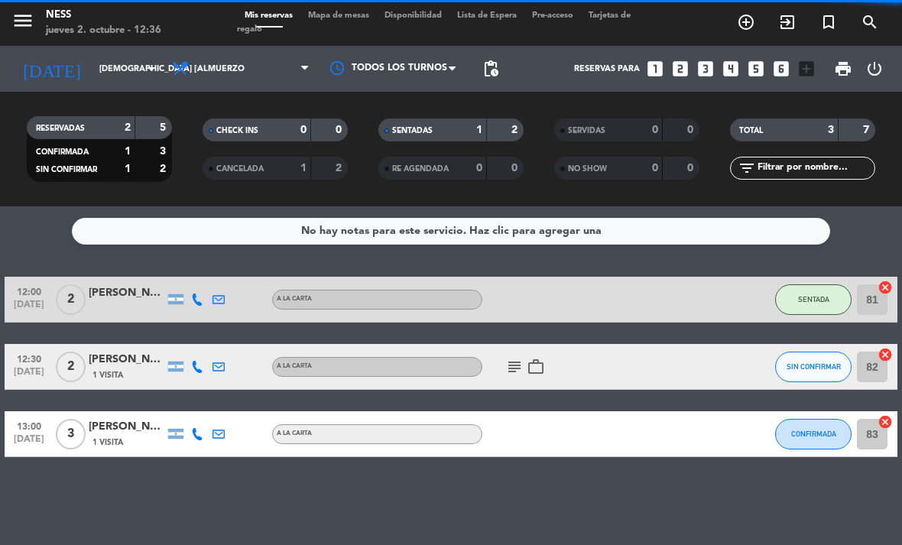
click at [823, 362] on span "SIN CONFIRMAR" at bounding box center [814, 366] width 54 height 8
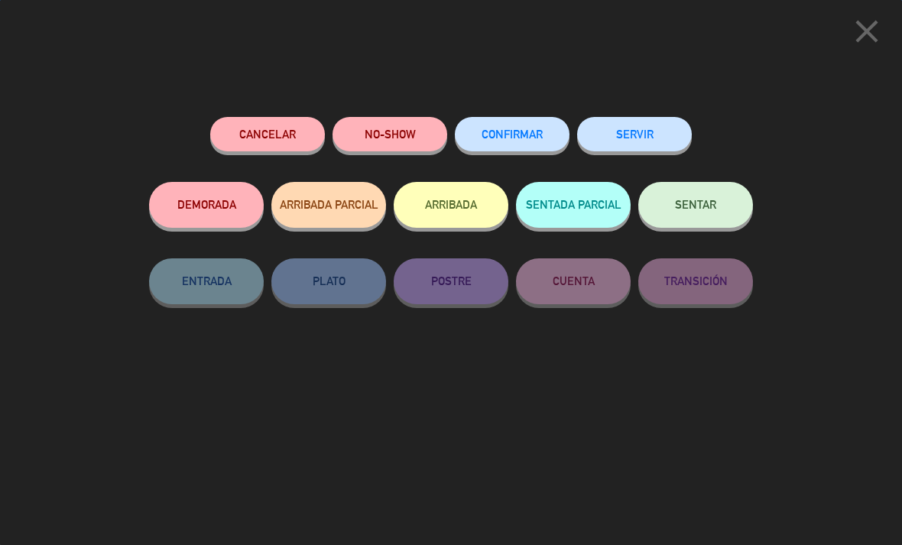
click at [726, 221] on button "SENTAR" at bounding box center [695, 205] width 115 height 46
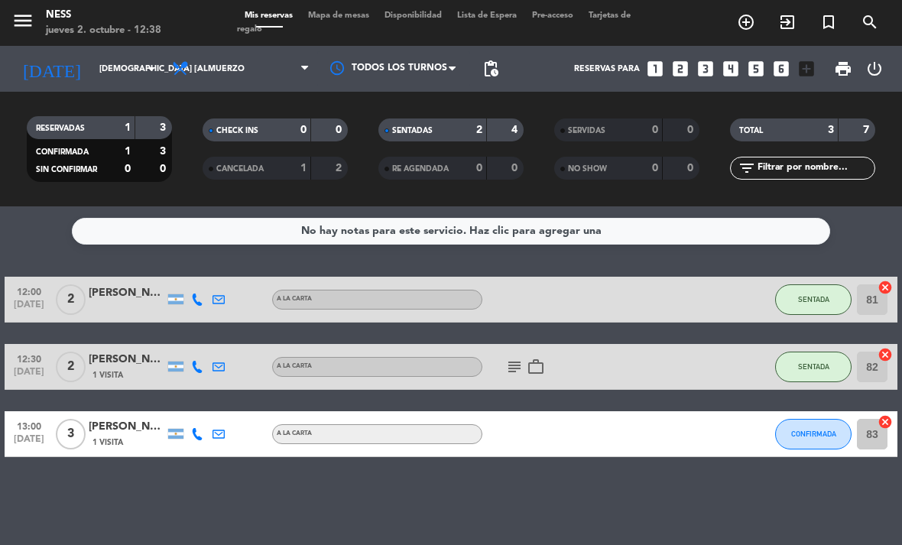
click at [887, 347] on icon "cancel" at bounding box center [884, 354] width 15 height 15
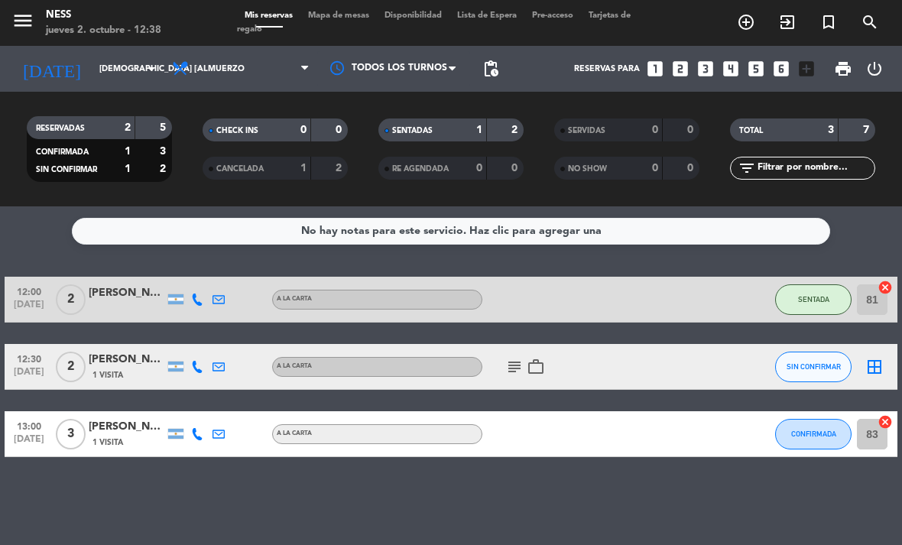
click at [871, 358] on icon "border_all" at bounding box center [874, 367] width 18 height 18
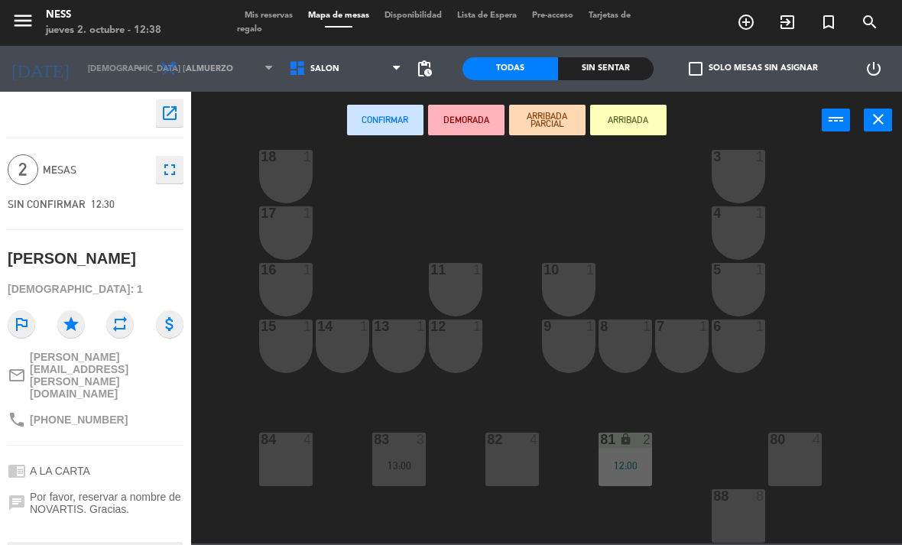
scroll to position [138, 0]
click at [869, 122] on icon "close" at bounding box center [878, 119] width 18 height 18
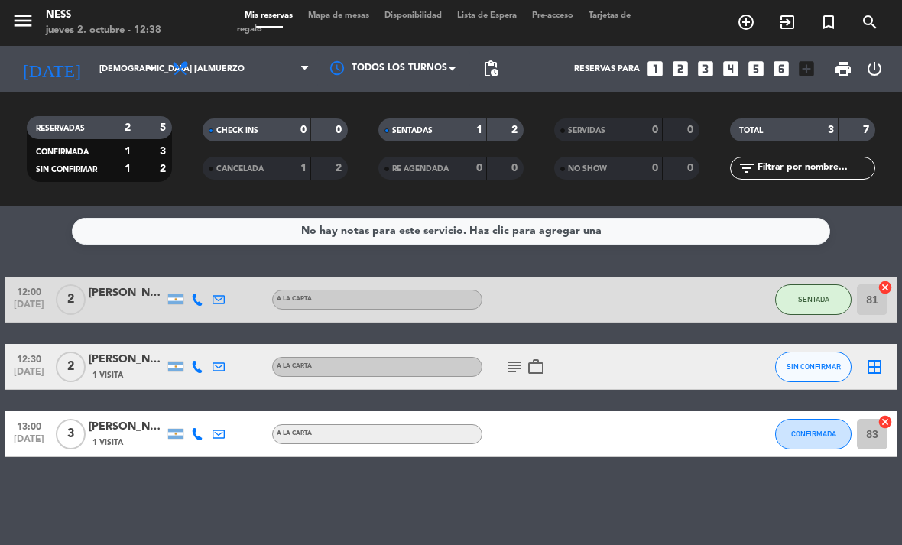
click at [887, 414] on icon "cancel" at bounding box center [884, 421] width 15 height 15
click at [882, 358] on icon "border_all" at bounding box center [874, 367] width 18 height 18
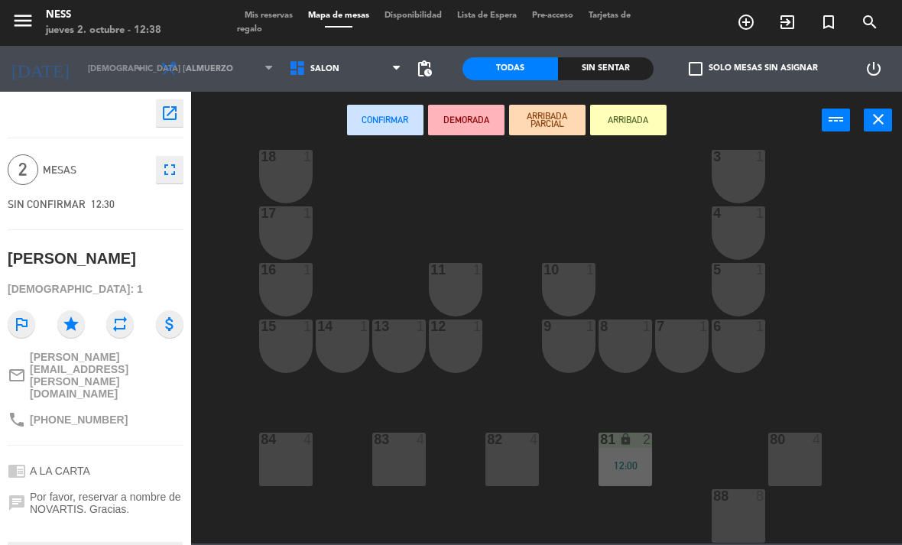
scroll to position [138, 0]
click at [394, 449] on div "83 4" at bounding box center [399, 460] width 54 height 54
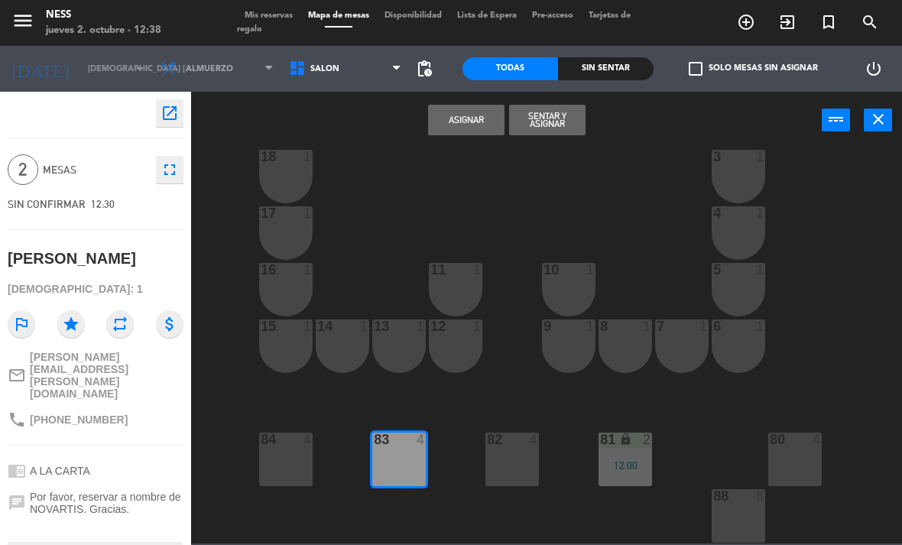
click at [568, 126] on button "Sentar y Asignar" at bounding box center [547, 120] width 76 height 31
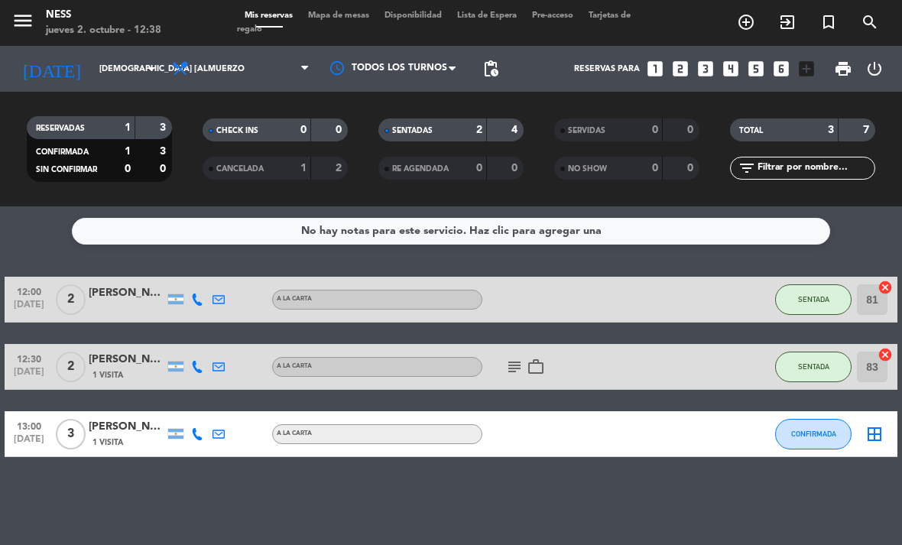
scroll to position [49, 0]
click at [876, 425] on icon "border_all" at bounding box center [874, 434] width 18 height 18
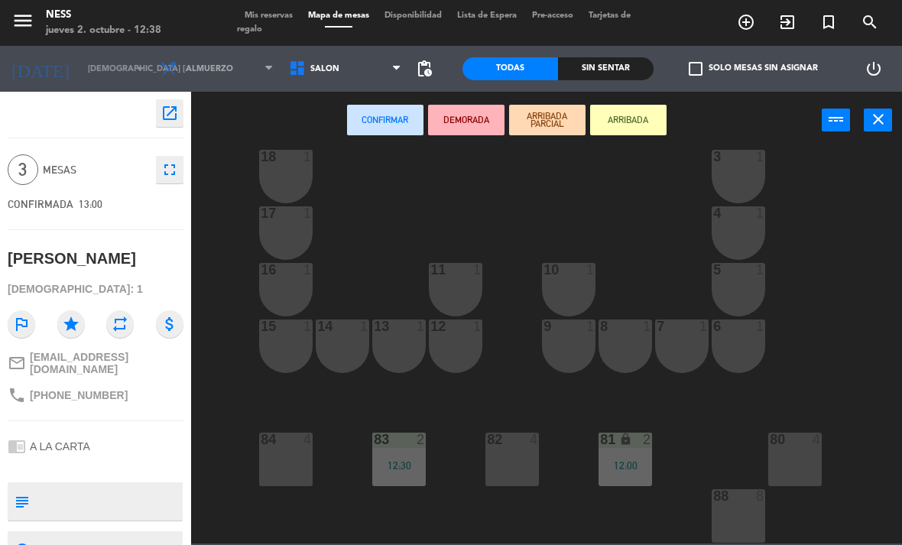
scroll to position [138, 0]
click at [280, 465] on div "84 4" at bounding box center [286, 460] width 54 height 54
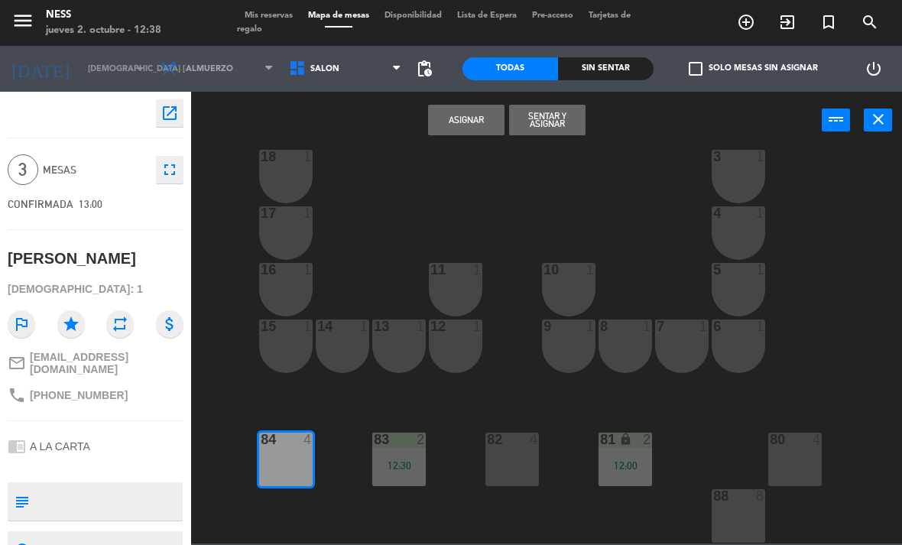
click at [473, 125] on button "Asignar" at bounding box center [466, 120] width 76 height 31
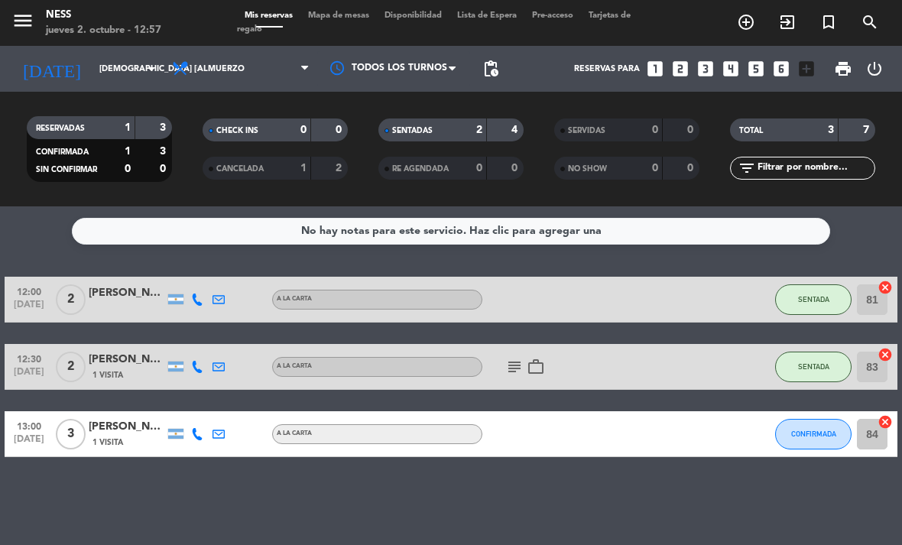
click at [788, 28] on icon "exit_to_app" at bounding box center [787, 22] width 18 height 18
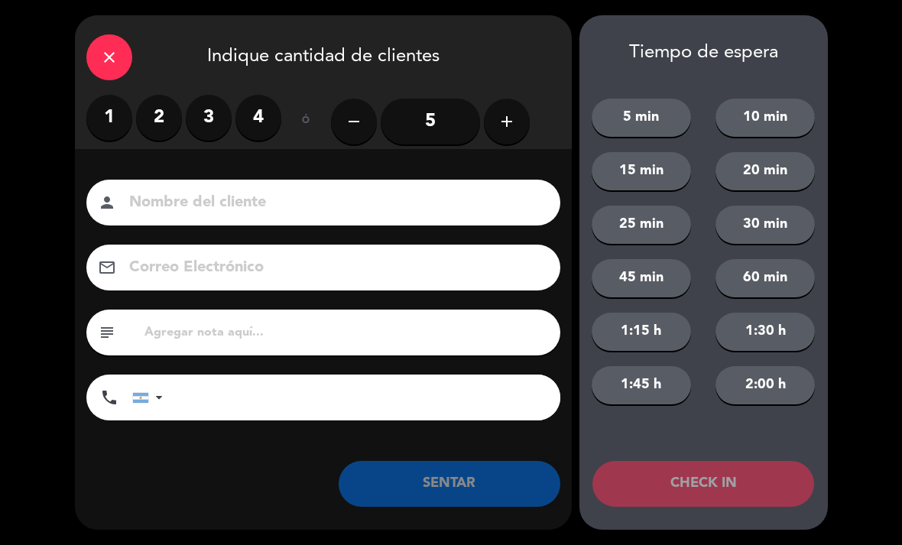
click at [145, 121] on label "2" at bounding box center [159, 118] width 46 height 46
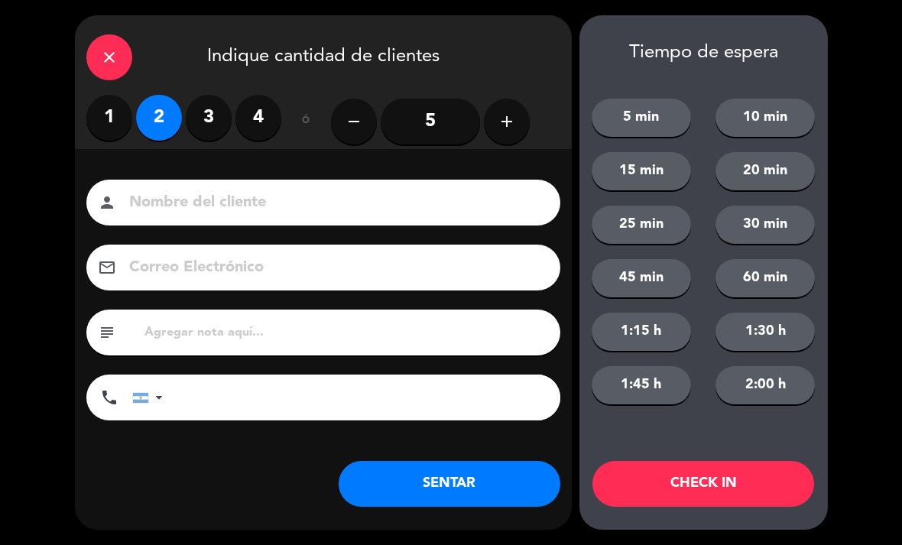
click at [254, 190] on input at bounding box center [334, 203] width 413 height 27
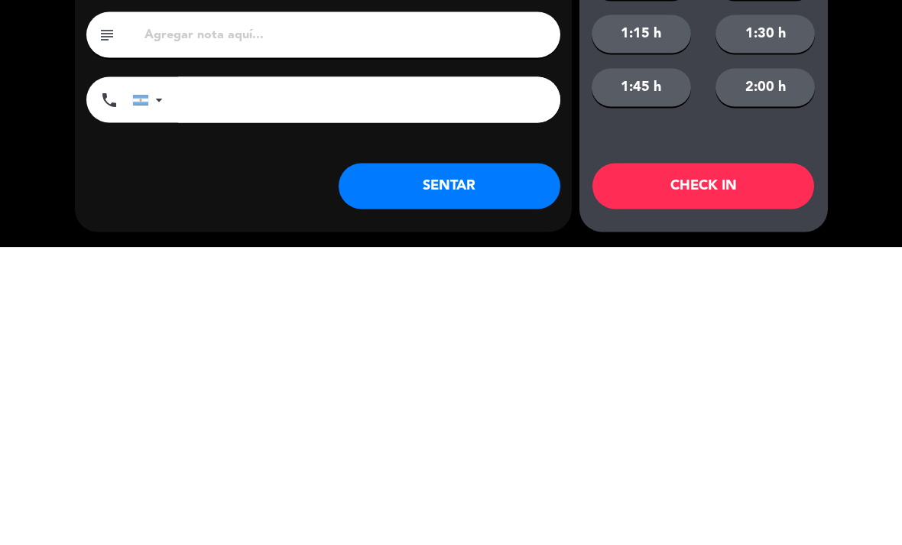
type input "Walk in"
click at [500, 461] on button "SENTAR" at bounding box center [450, 484] width 222 height 46
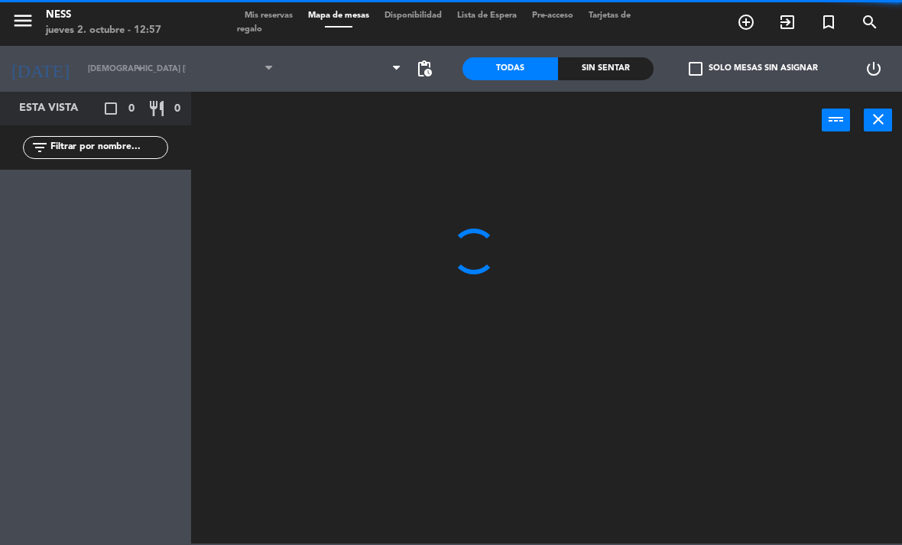
click at [469, 478] on div at bounding box center [551, 346] width 702 height 396
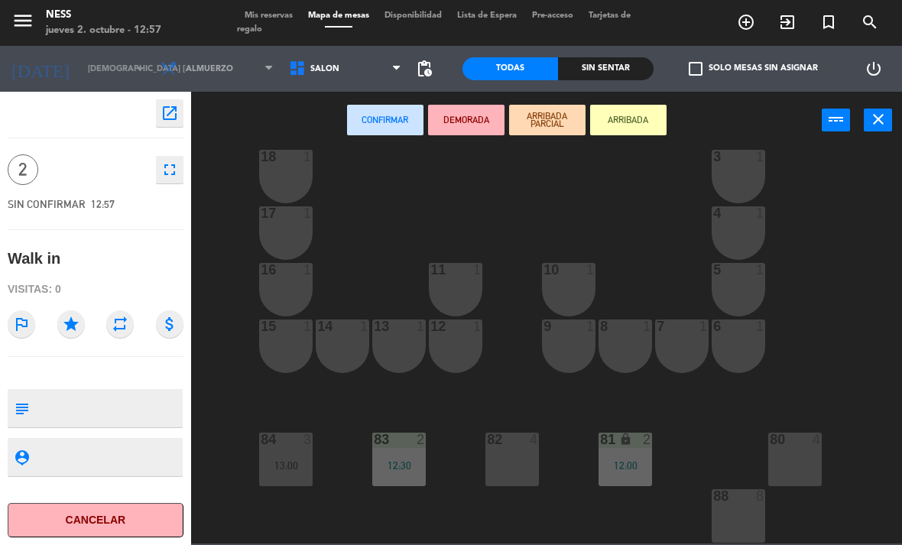
scroll to position [138, 0]
click at [511, 456] on div "82 4" at bounding box center [512, 460] width 54 height 54
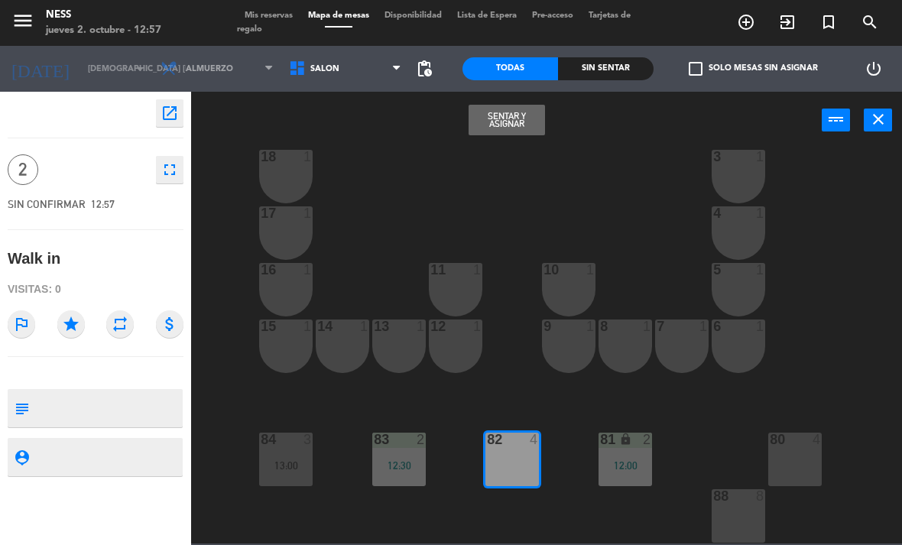
click at [484, 125] on button "Sentar y Asignar" at bounding box center [507, 120] width 76 height 31
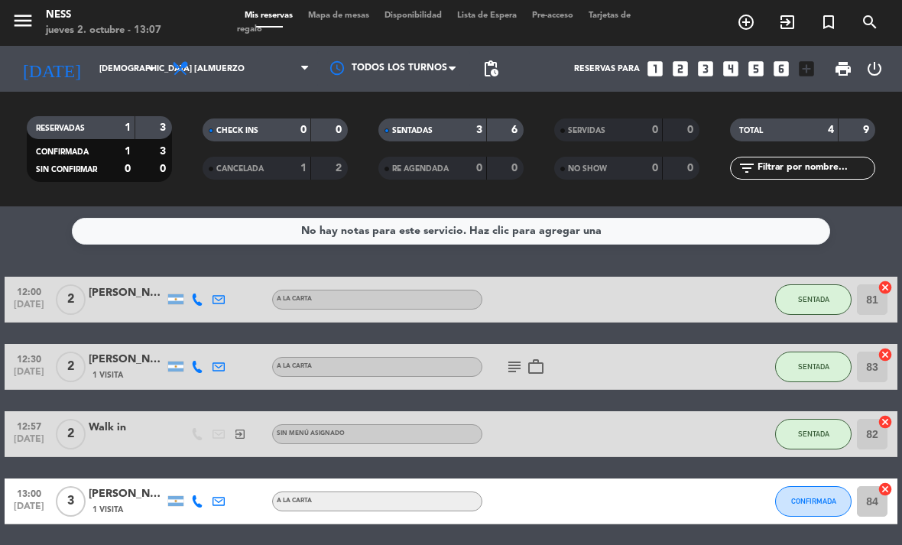
click at [125, 498] on div "[PERSON_NAME]" at bounding box center [127, 494] width 76 height 18
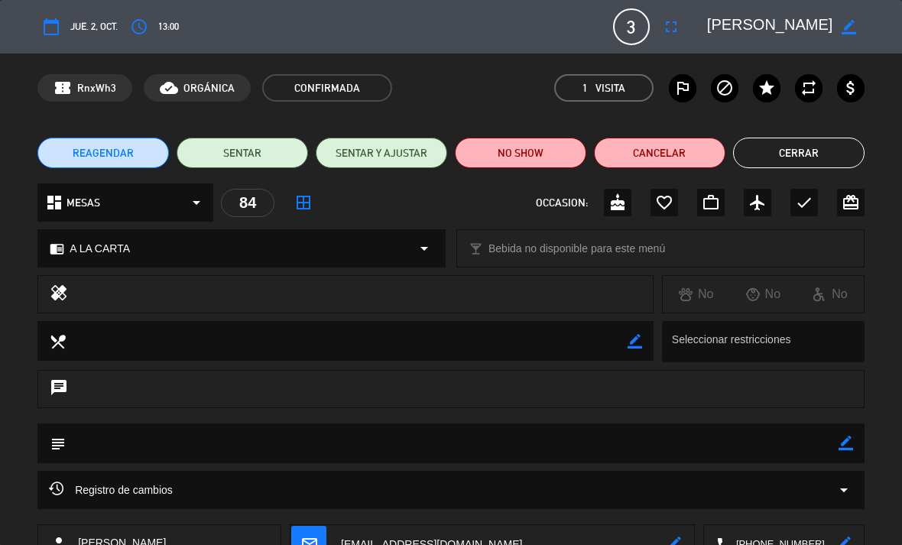
click at [859, 96] on icon "attach_money" at bounding box center [851, 88] width 18 height 18
click at [800, 152] on button "Cerrar" at bounding box center [798, 153] width 131 height 31
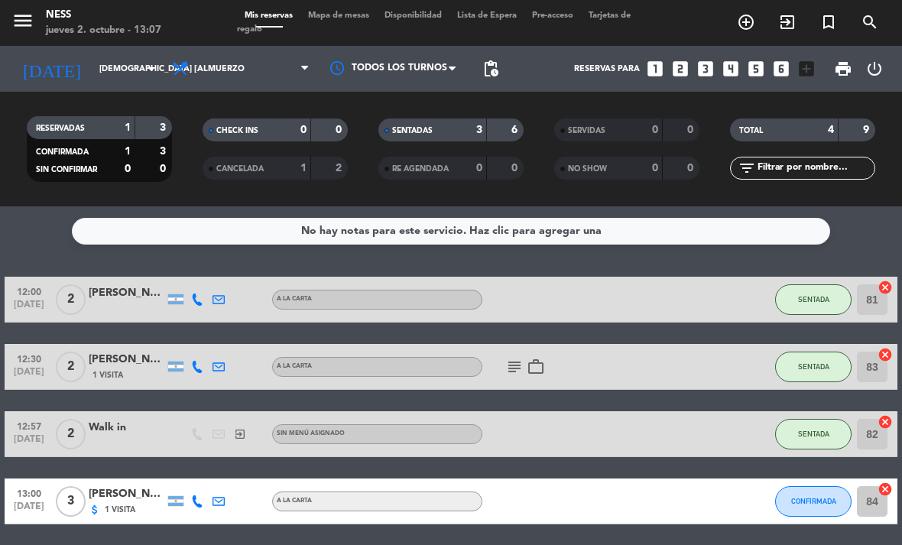
click at [642, 495] on div at bounding box center [631, 500] width 41 height 45
click at [580, 504] on div at bounding box center [546, 500] width 128 height 45
click at [180, 500] on div at bounding box center [175, 501] width 15 height 10
click at [98, 508] on icon "attach_money" at bounding box center [95, 510] width 12 height 12
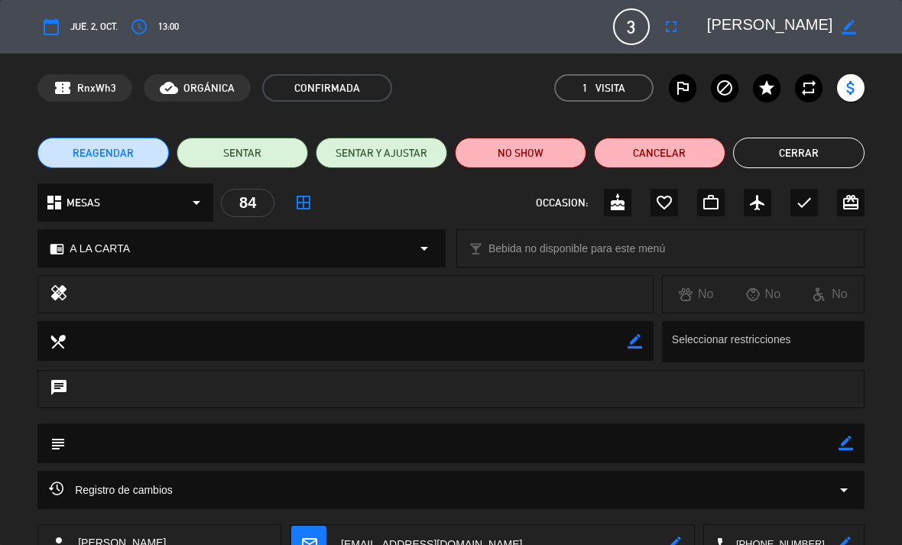
click at [261, 154] on button "SENTAR" at bounding box center [242, 153] width 131 height 31
